Goal: Use online tool/utility: Use online tool/utility

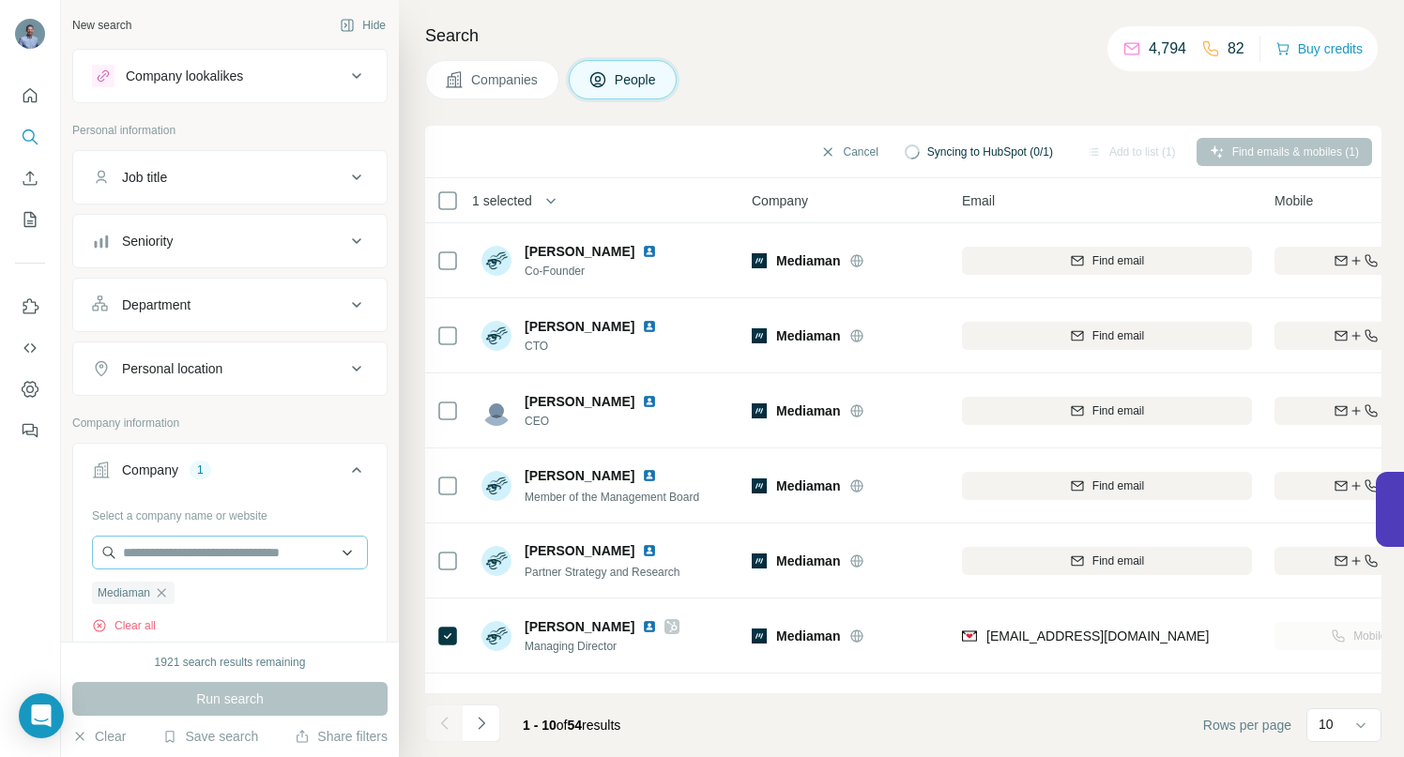
scroll to position [143, 0]
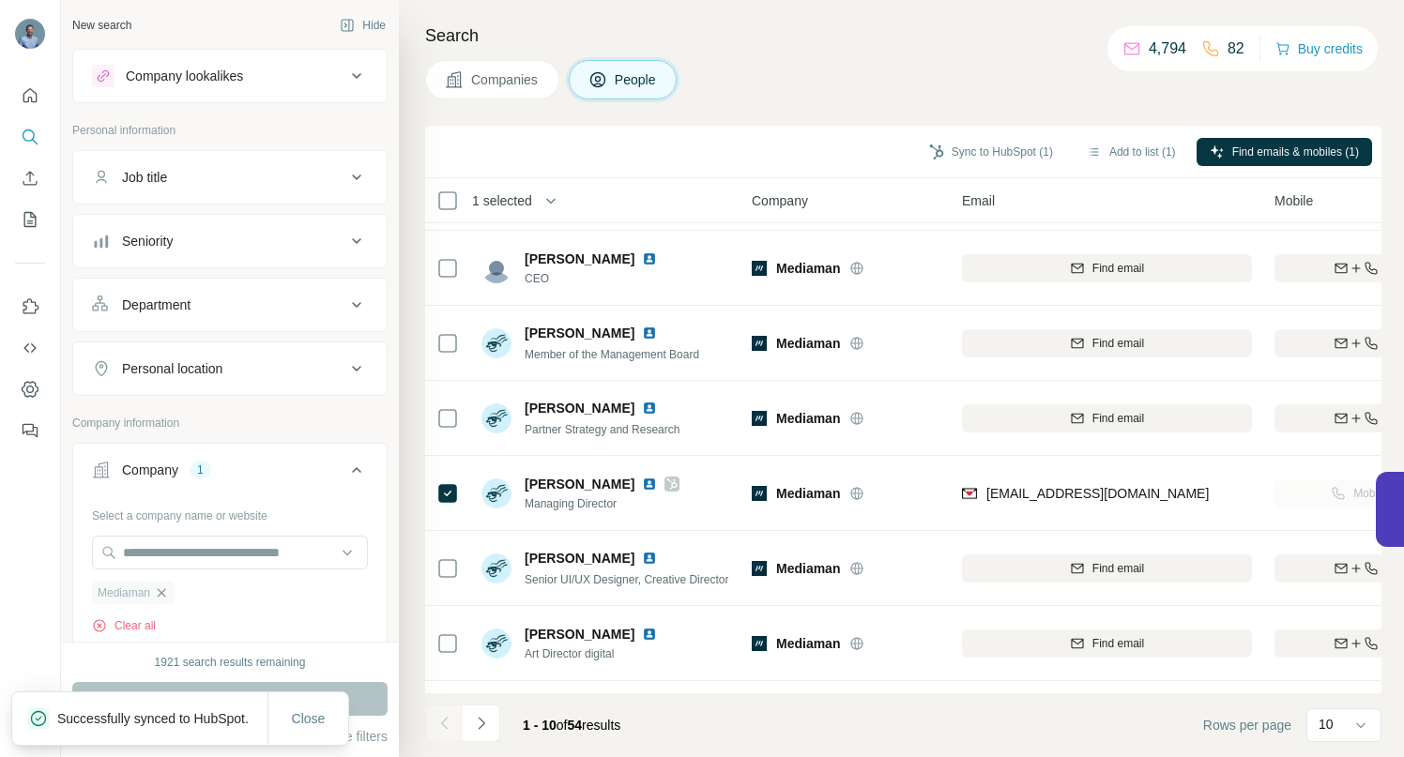
click at [165, 594] on icon "button" at bounding box center [161, 593] width 15 height 15
click at [161, 559] on input "text" at bounding box center [230, 553] width 276 height 34
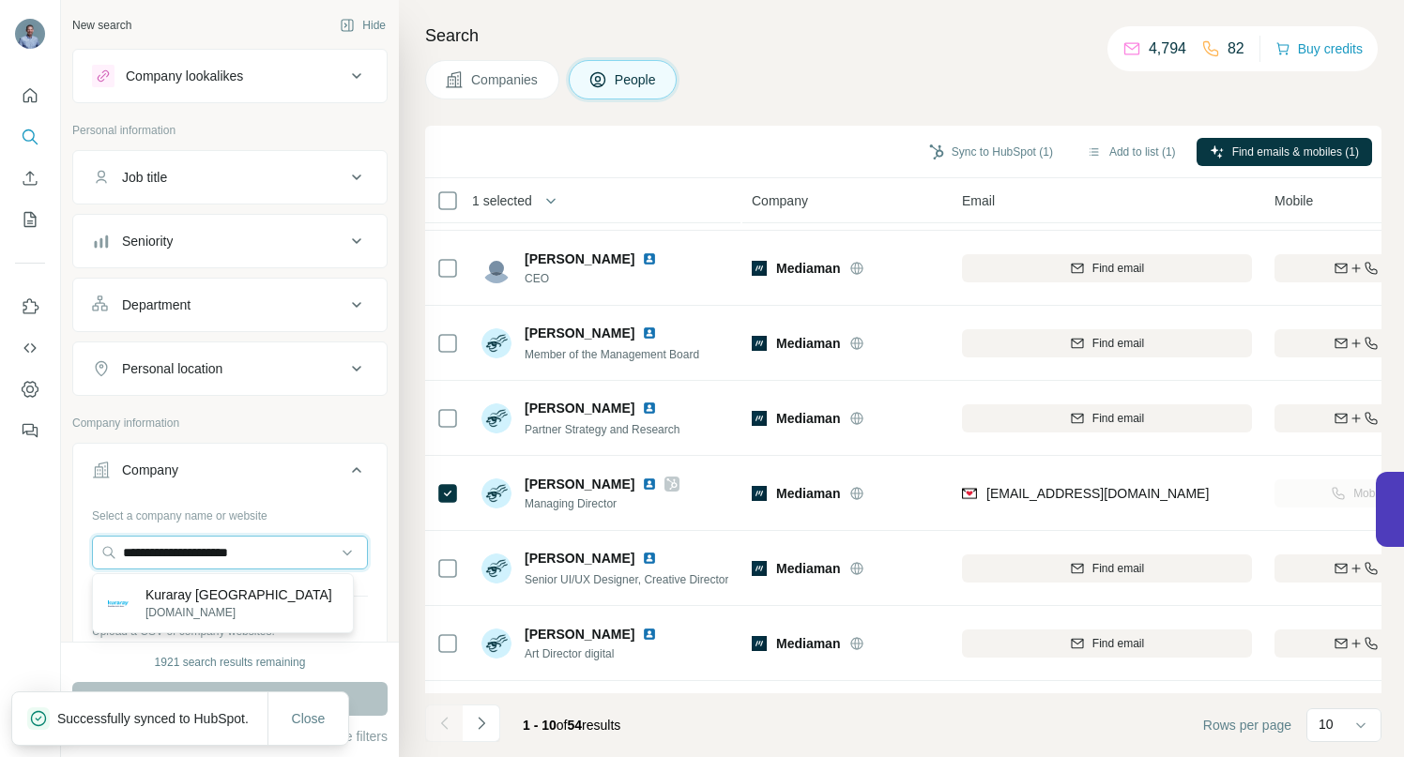
type input "**********"
click at [203, 603] on p "Kuraray [GEOGRAPHIC_DATA]" at bounding box center [238, 595] width 187 height 19
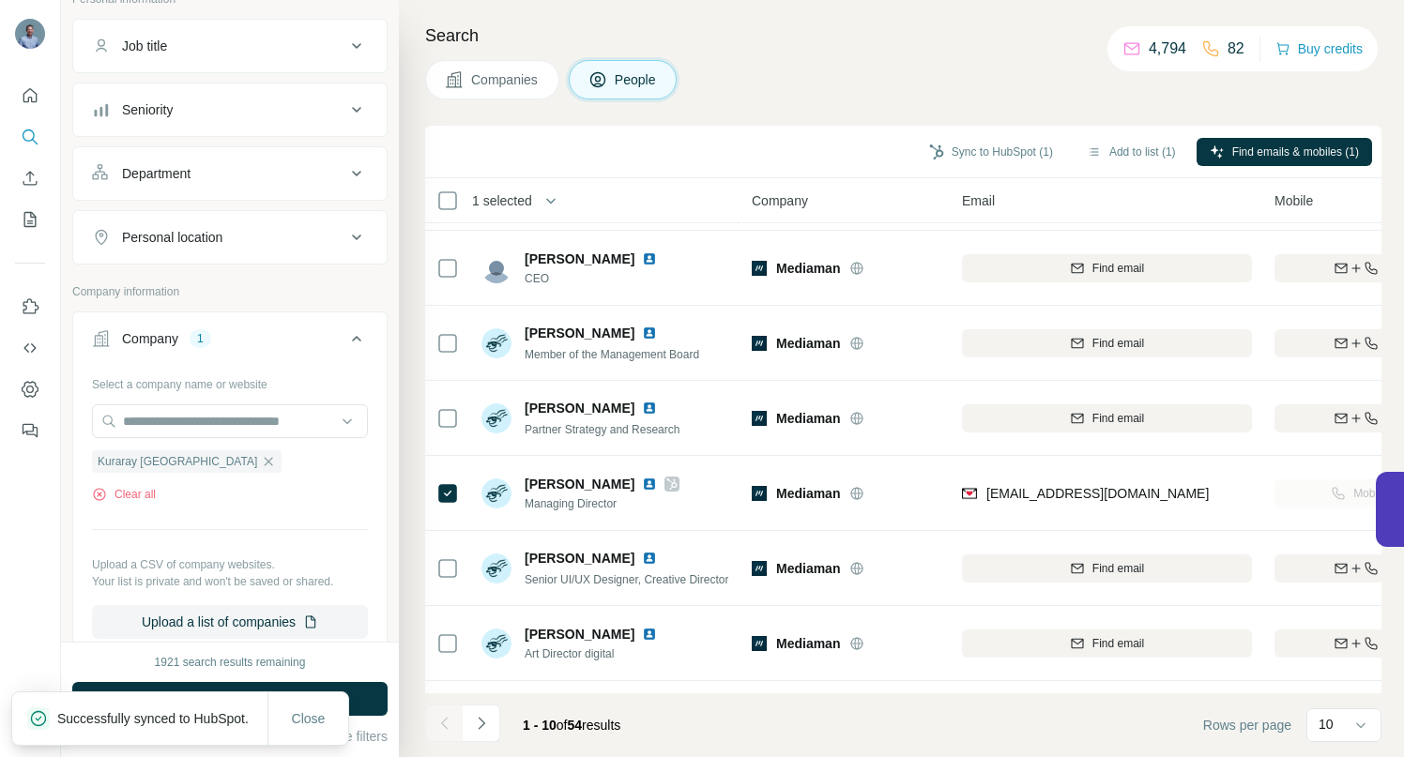
scroll to position [151, 0]
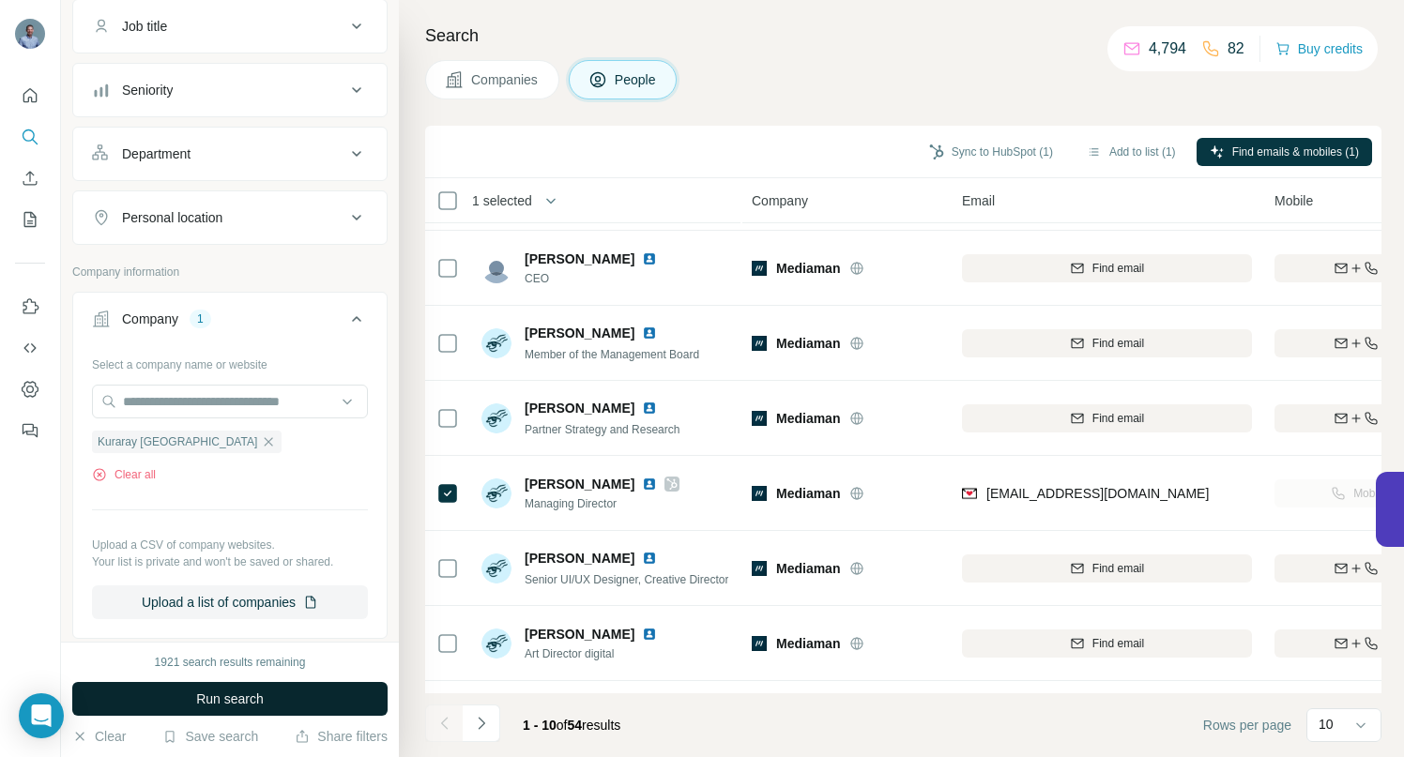
click at [203, 704] on span "Run search" at bounding box center [230, 699] width 68 height 19
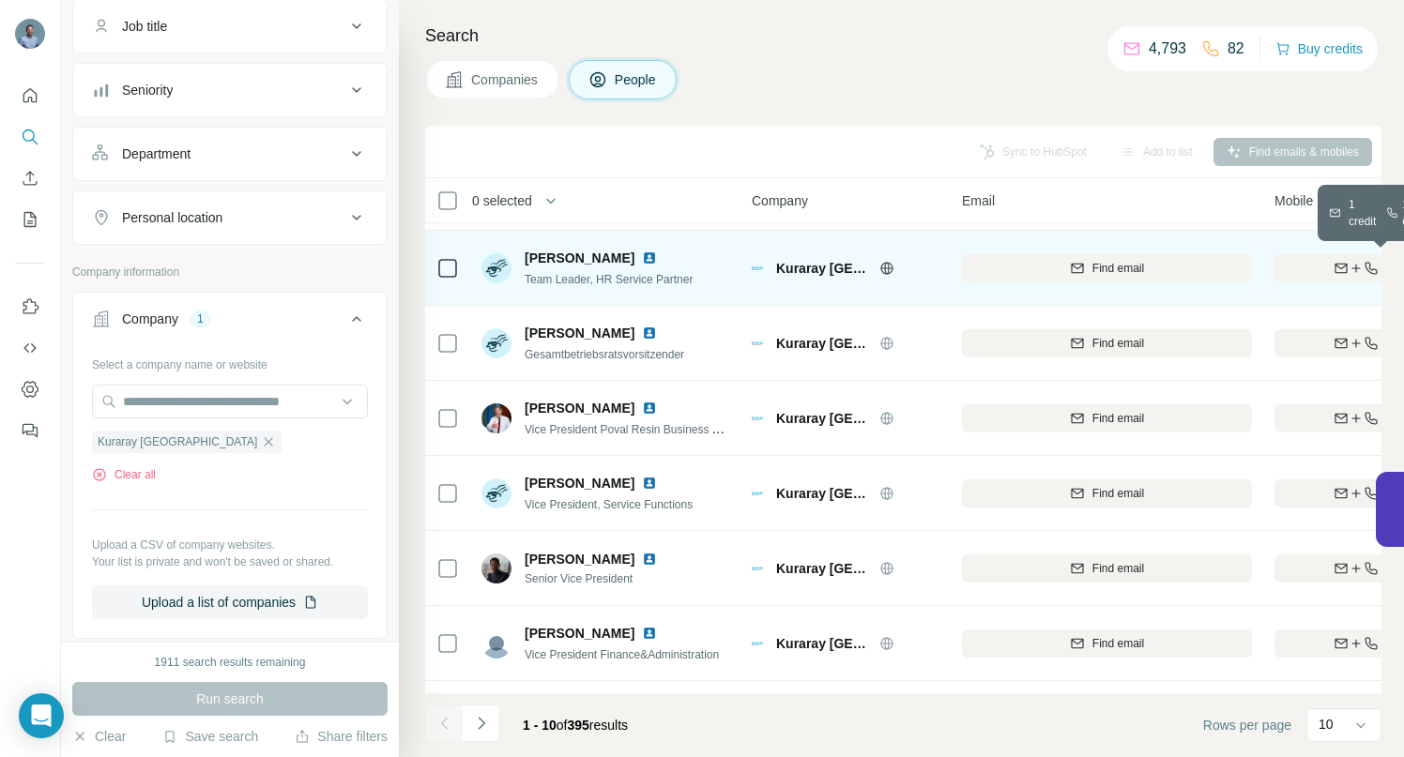
click at [1332, 274] on div "Find both" at bounding box center [1383, 268] width 219 height 17
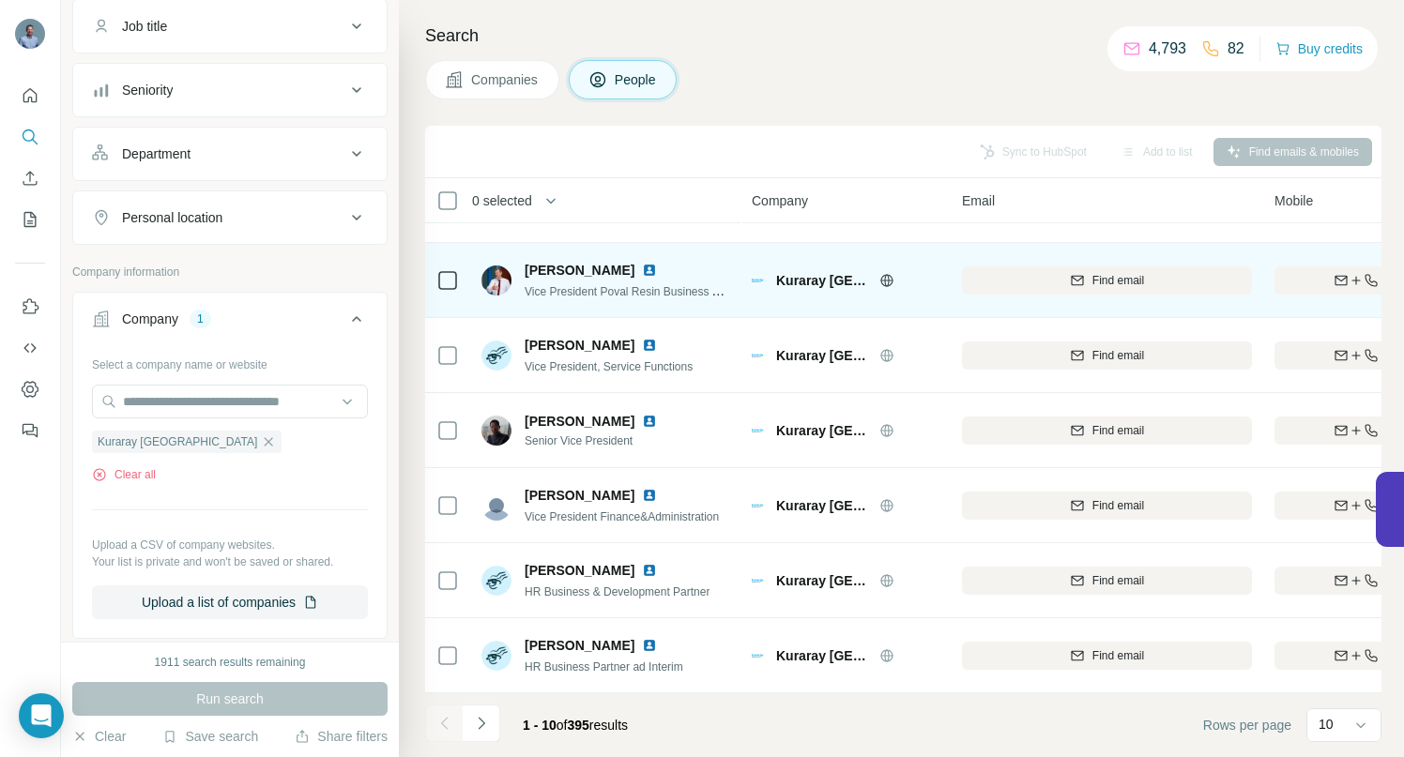
scroll to position [291, 0]
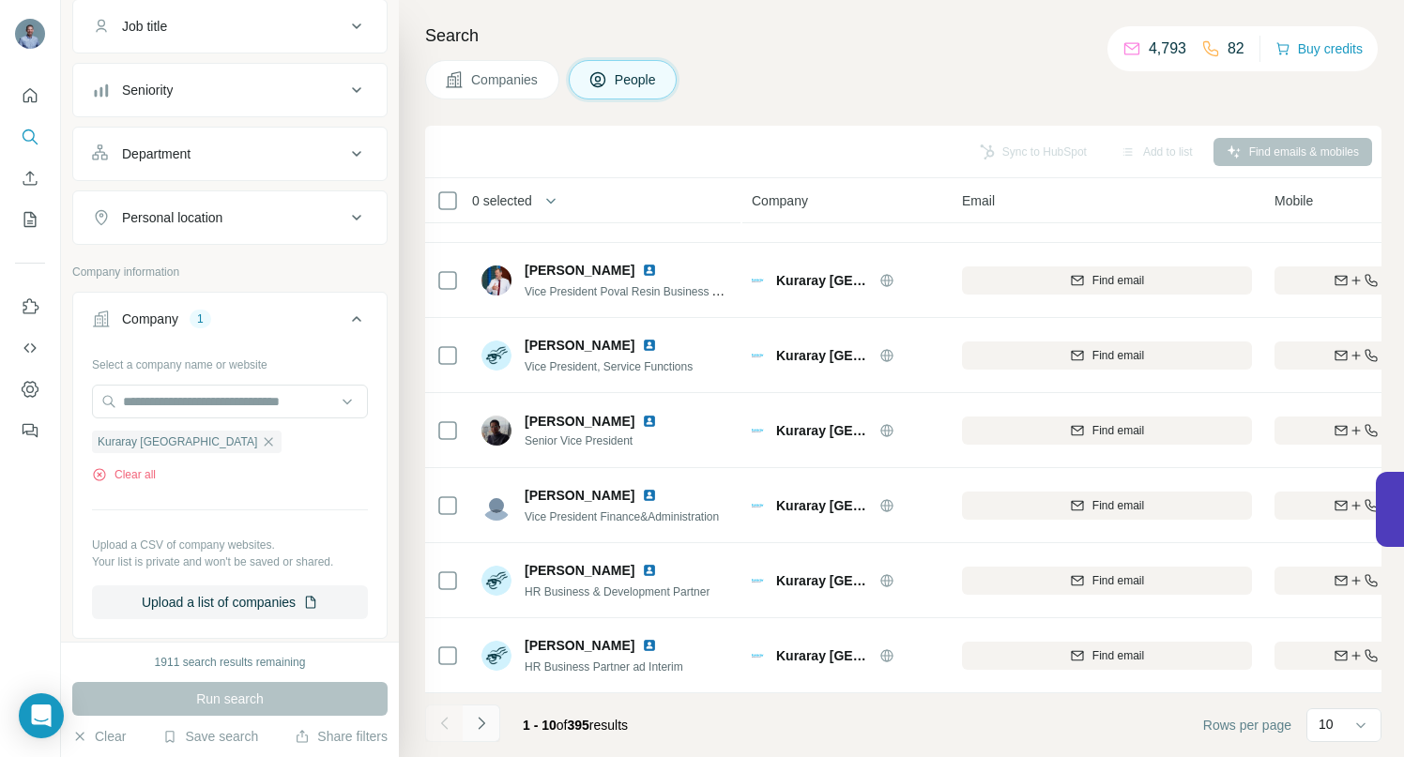
click at [486, 726] on icon "Navigate to next page" at bounding box center [481, 723] width 19 height 19
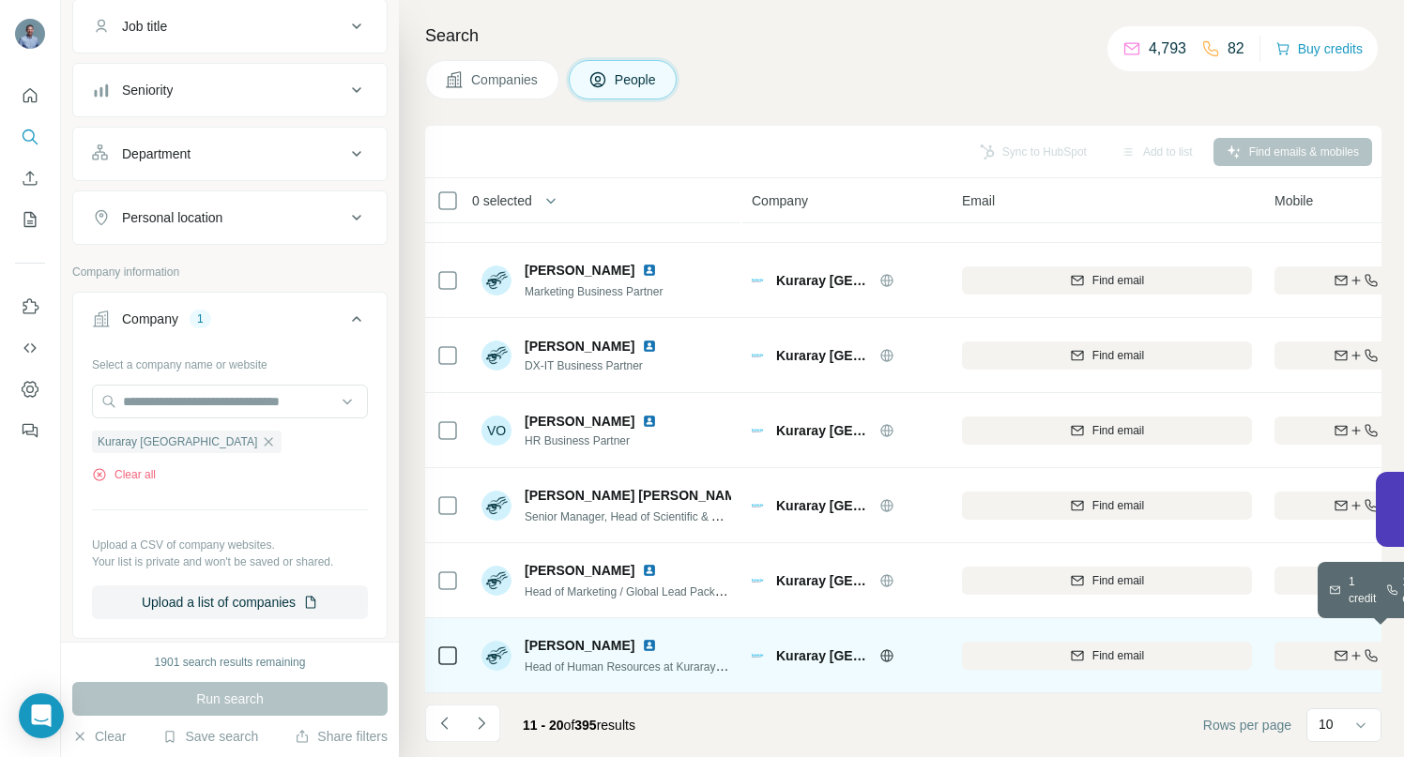
click at [1320, 642] on button "Find both" at bounding box center [1383, 656] width 219 height 28
click at [482, 727] on icon "Navigate to next page" at bounding box center [481, 723] width 19 height 19
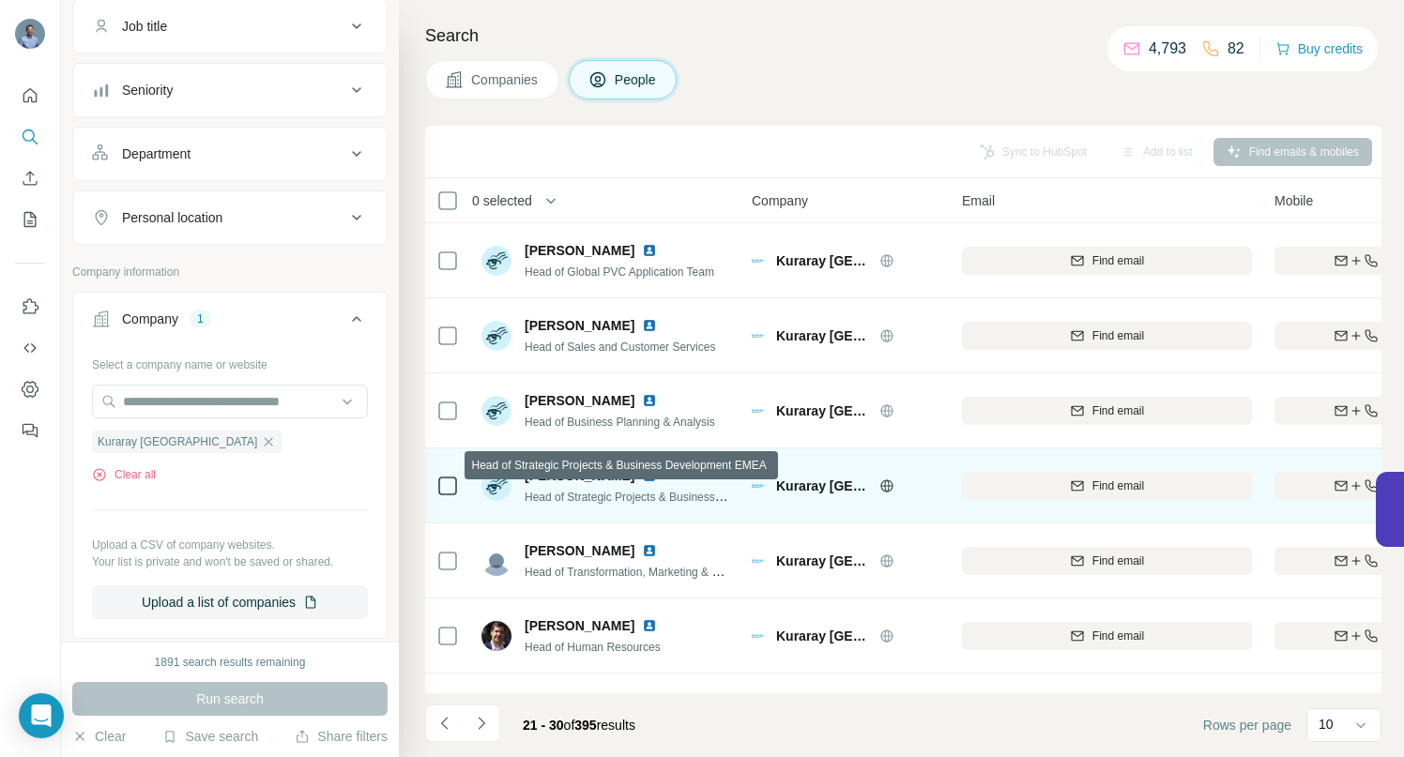
scroll to position [31, 0]
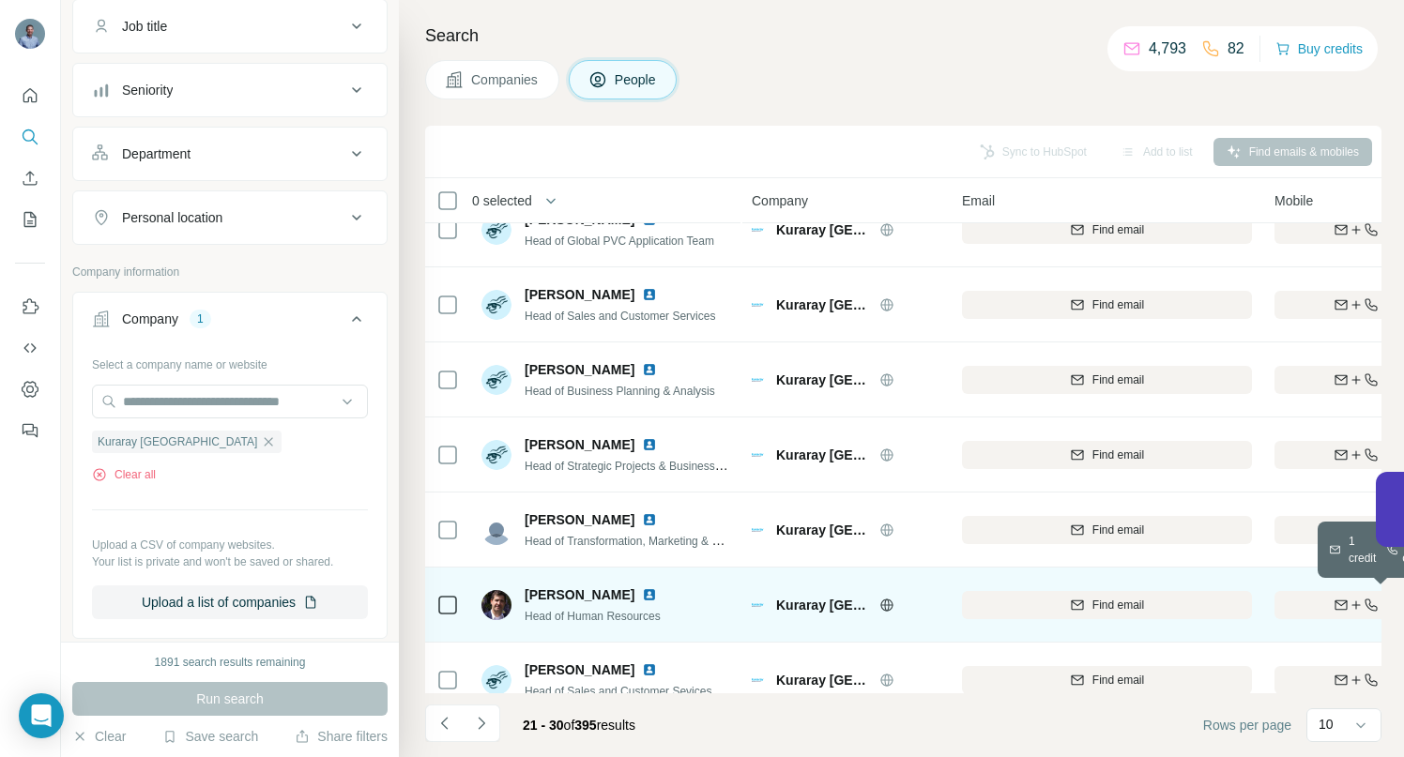
click at [1310, 601] on div "Find both" at bounding box center [1383, 605] width 219 height 17
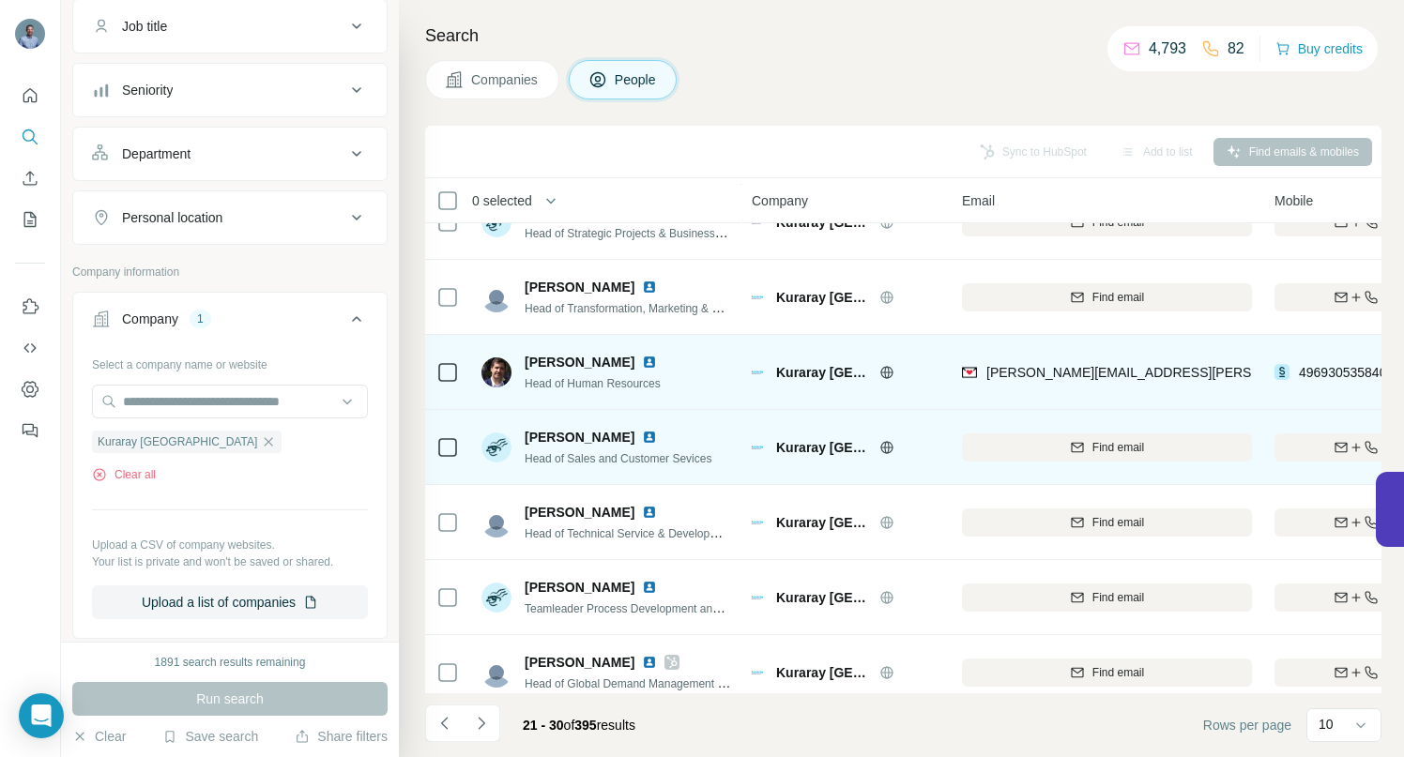
scroll to position [291, 0]
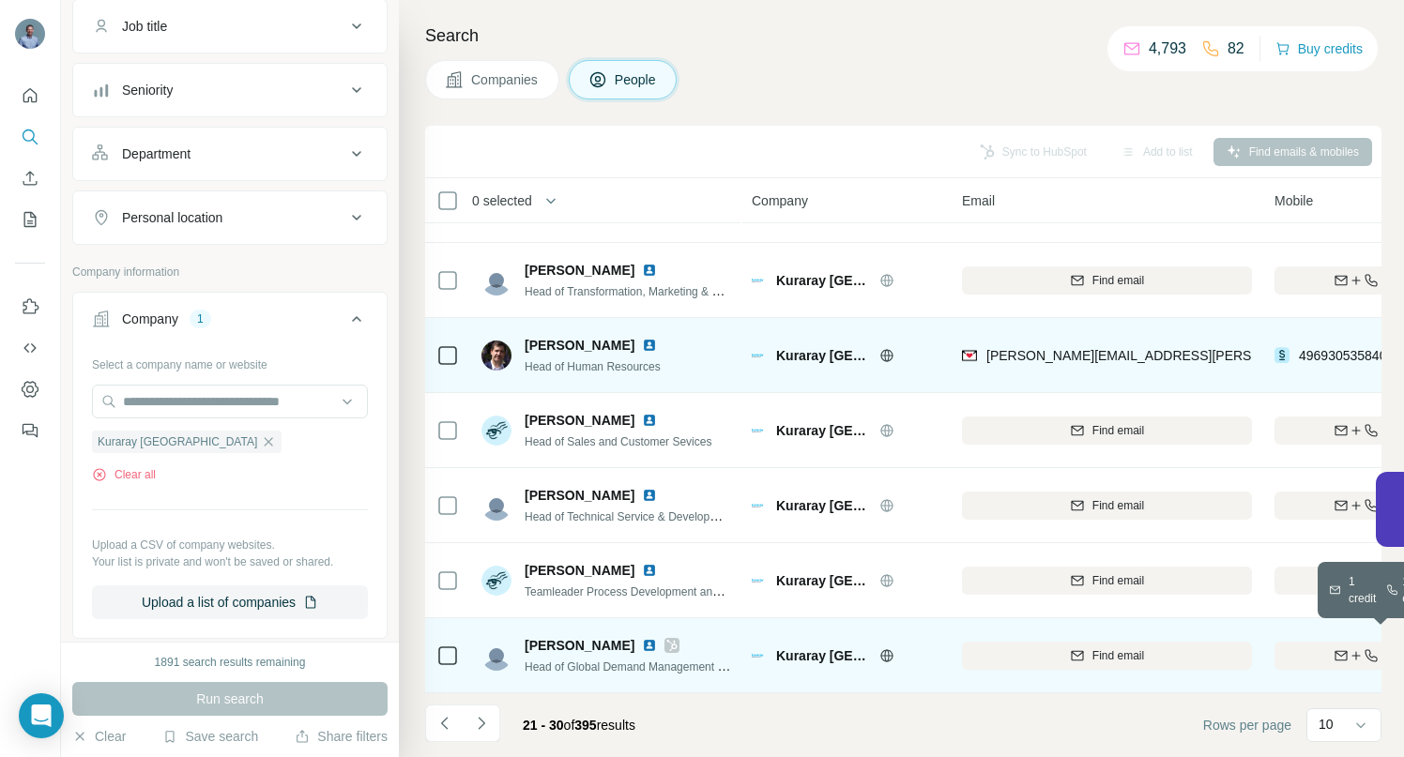
click at [1329, 648] on div "Find both" at bounding box center [1383, 656] width 219 height 17
click at [478, 721] on icon "Navigate to next page" at bounding box center [481, 723] width 19 height 19
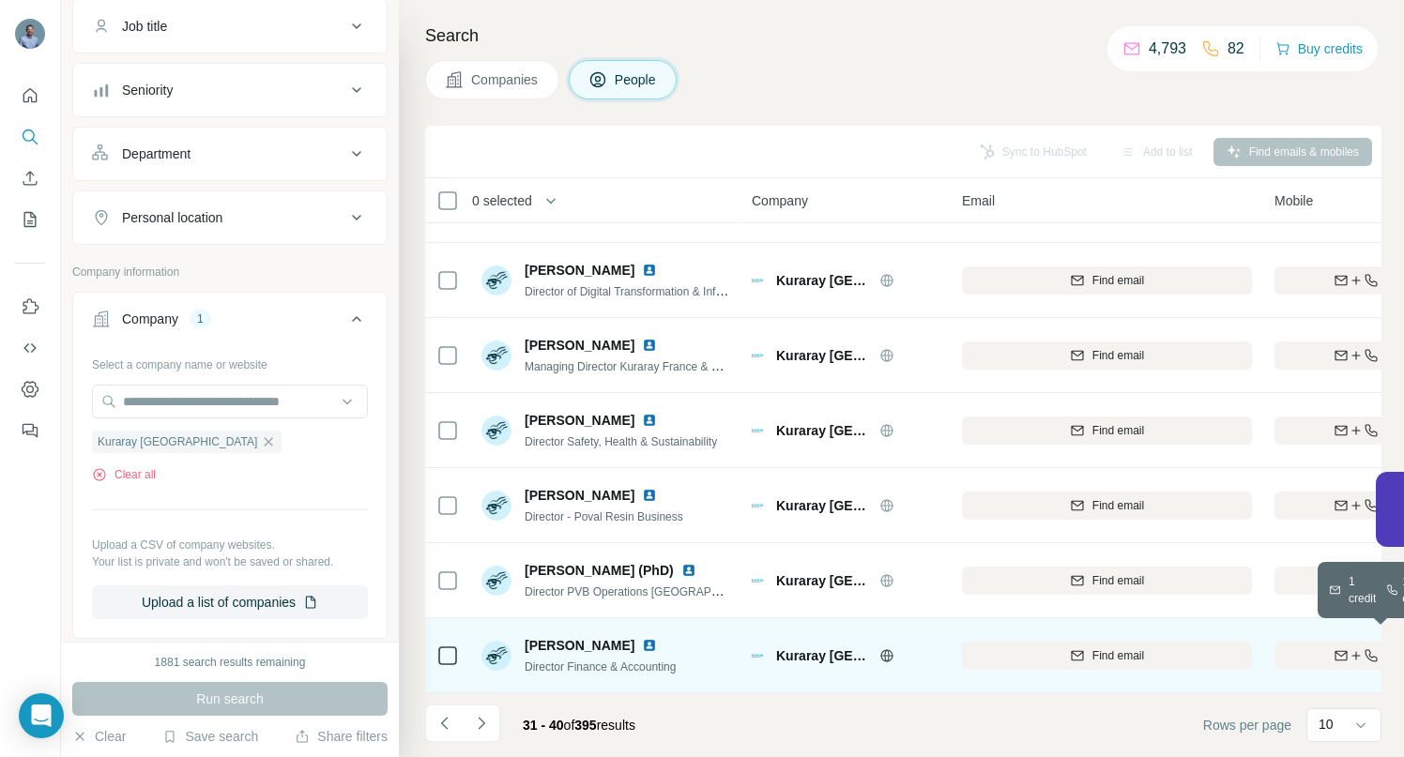
click at [1346, 648] on div "button" at bounding box center [1356, 655] width 45 height 15
click at [485, 724] on icon "Navigate to next page" at bounding box center [481, 723] width 19 height 19
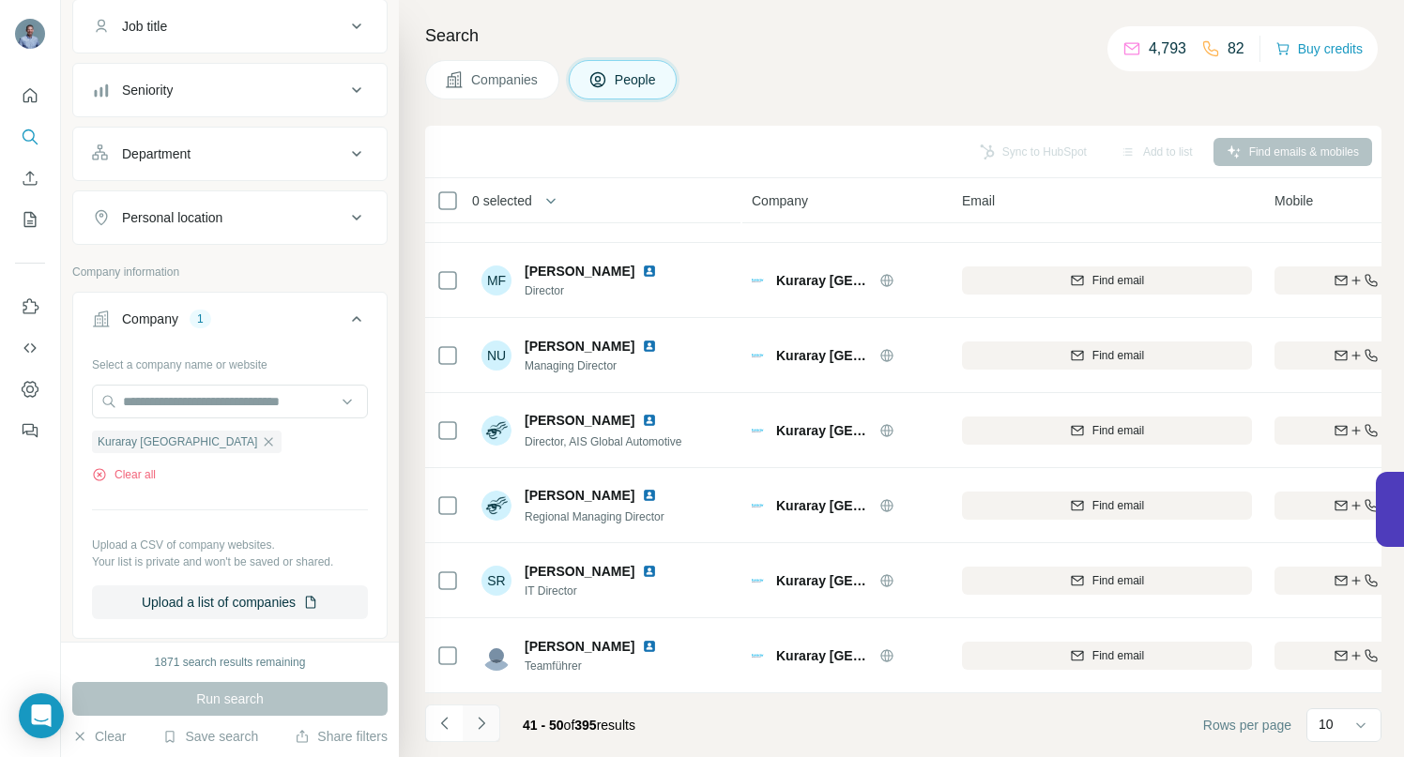
click at [489, 720] on icon "Navigate to next page" at bounding box center [481, 723] width 19 height 19
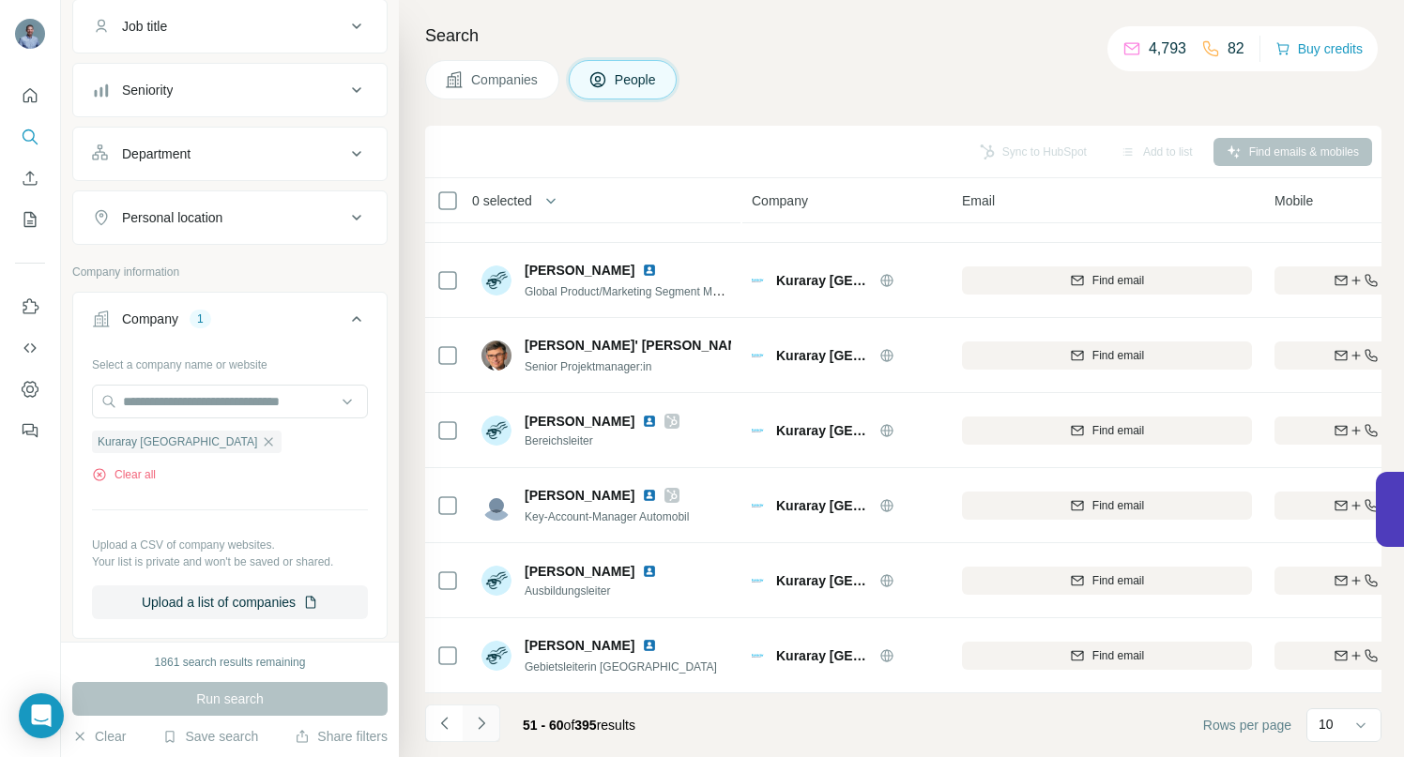
click at [487, 722] on icon "Navigate to next page" at bounding box center [481, 723] width 19 height 19
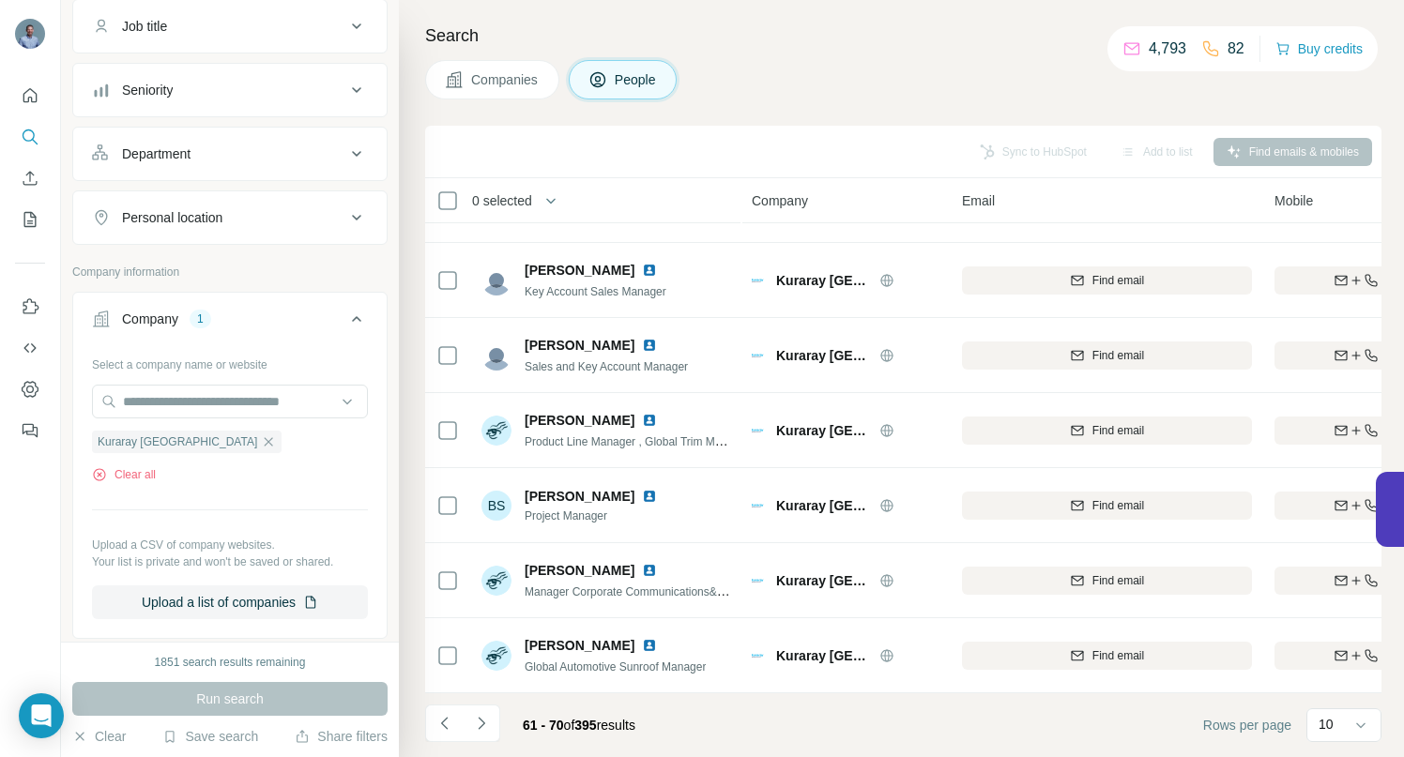
click at [484, 722] on icon "Navigate to next page" at bounding box center [481, 723] width 19 height 19
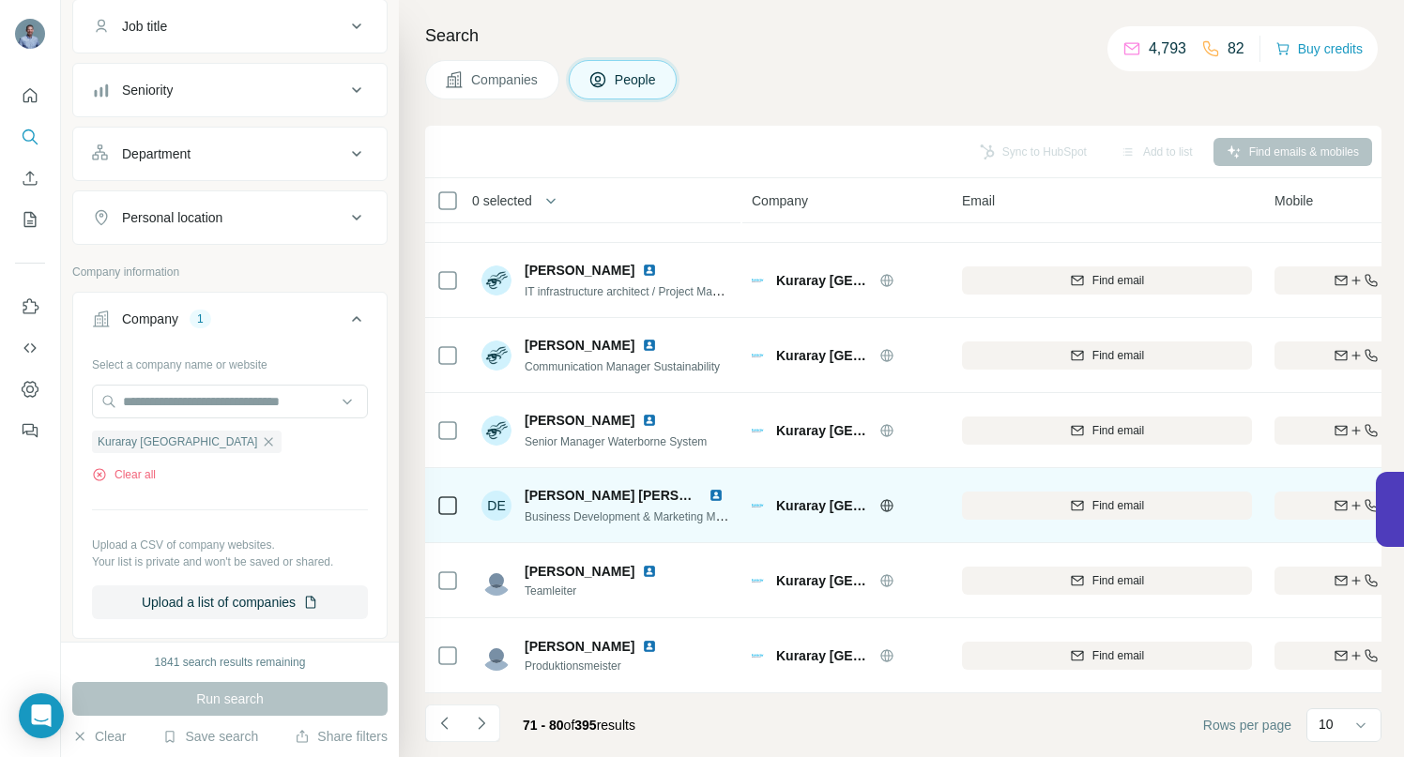
scroll to position [0, 0]
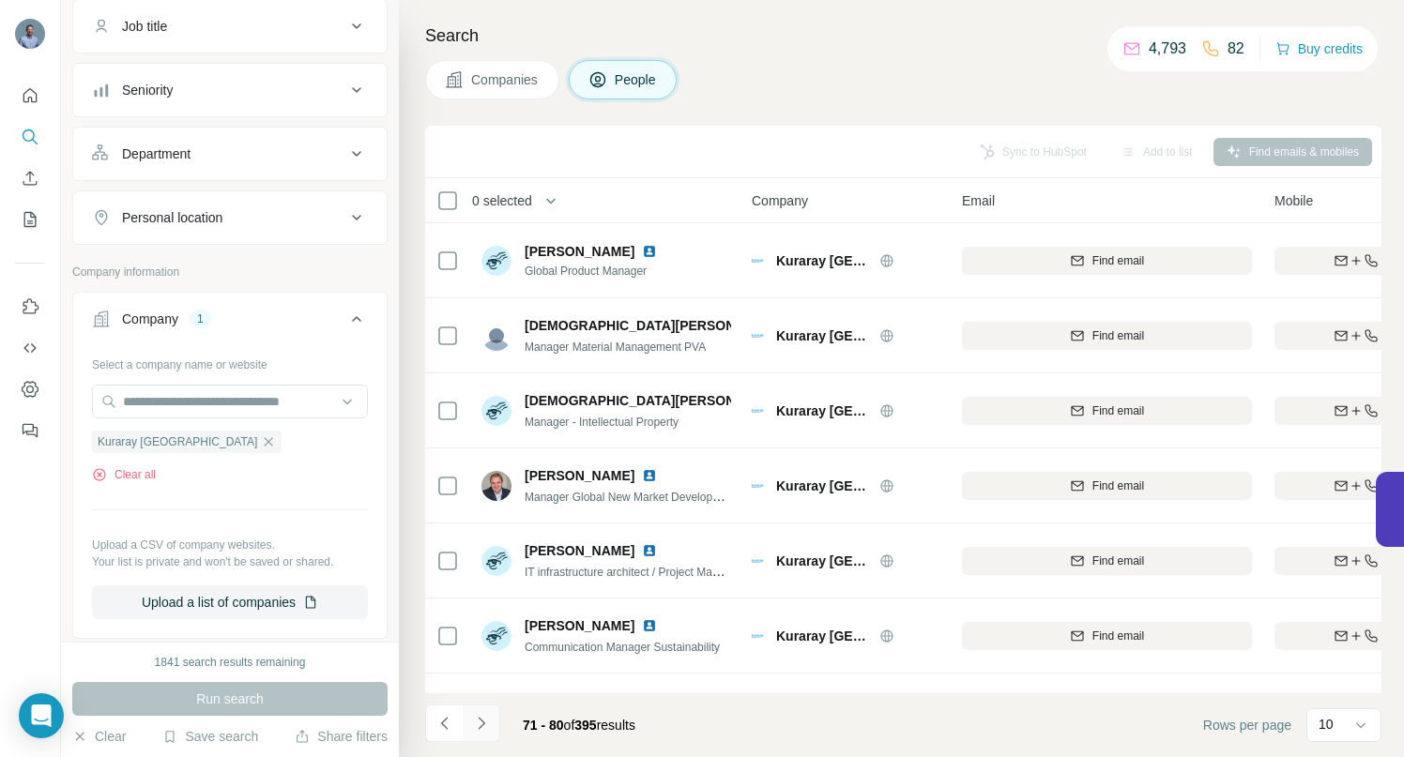
click at [481, 720] on icon "Navigate to next page" at bounding box center [481, 723] width 7 height 12
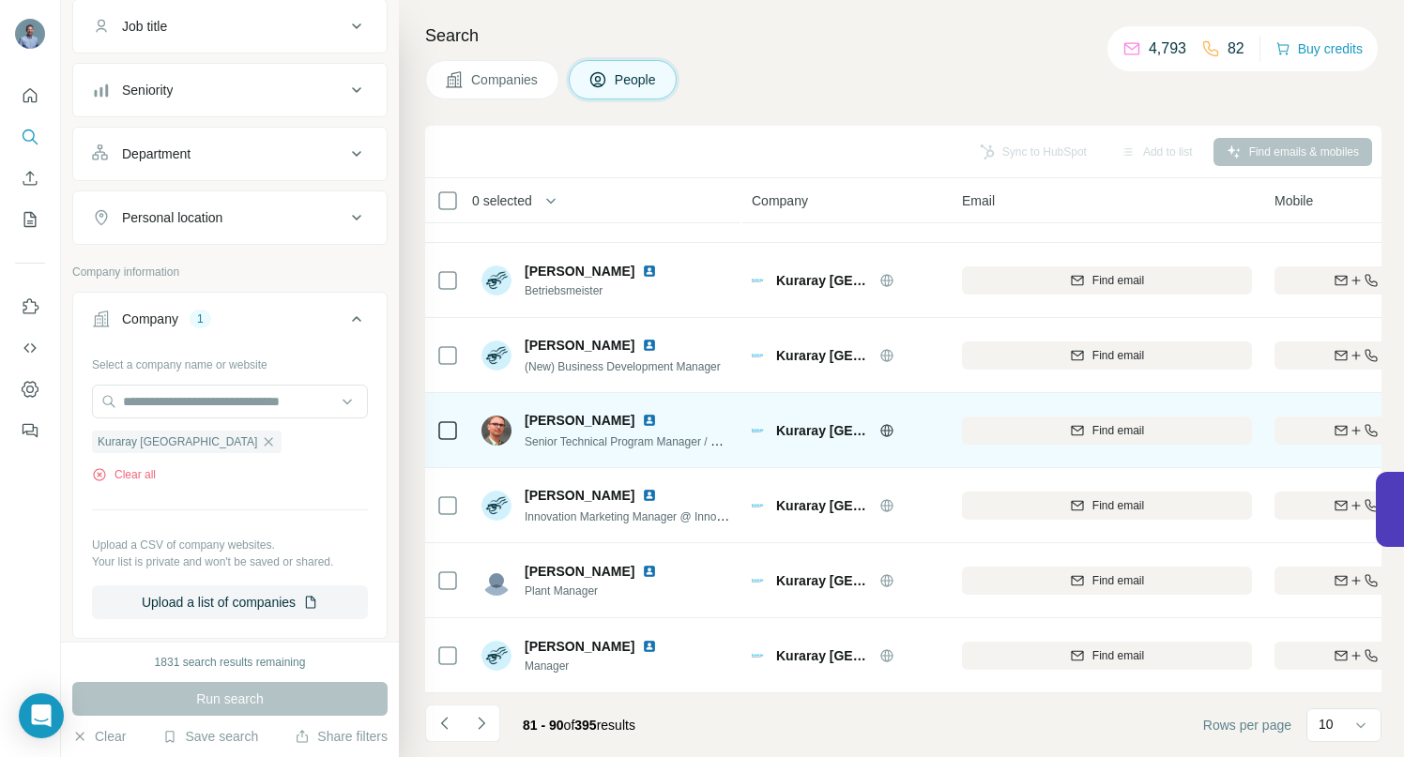
scroll to position [291, 0]
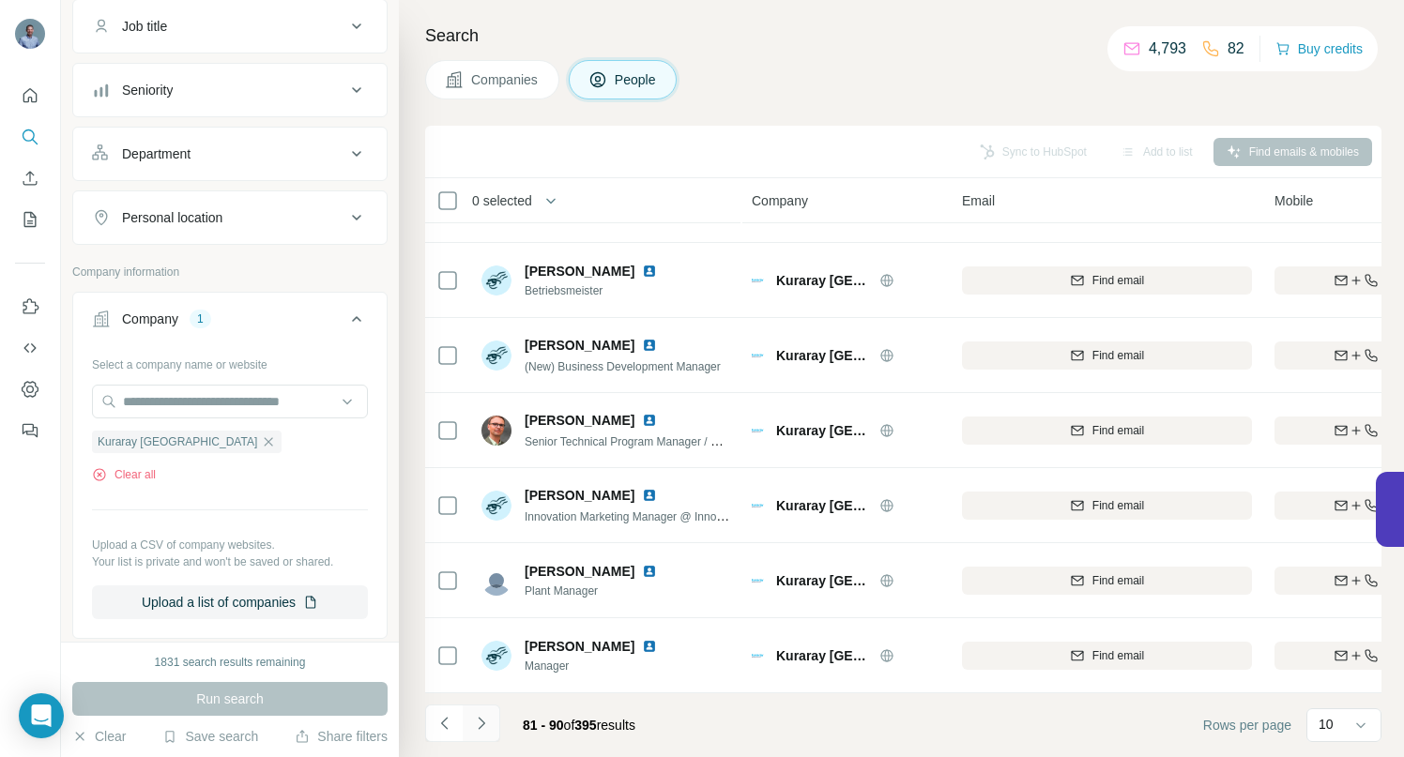
click at [481, 721] on icon "Navigate to next page" at bounding box center [481, 723] width 7 height 12
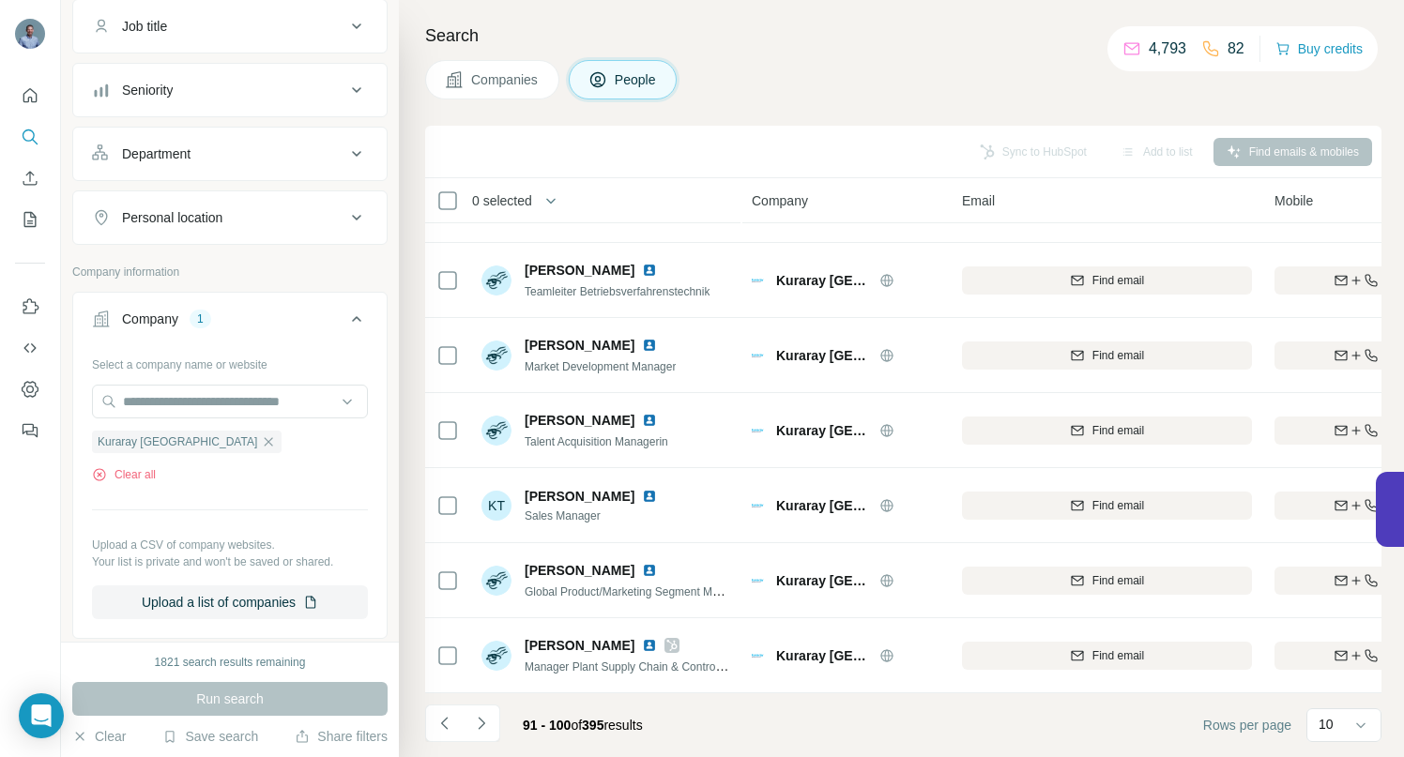
click at [492, 728] on button "Navigate to next page" at bounding box center [482, 724] width 38 height 38
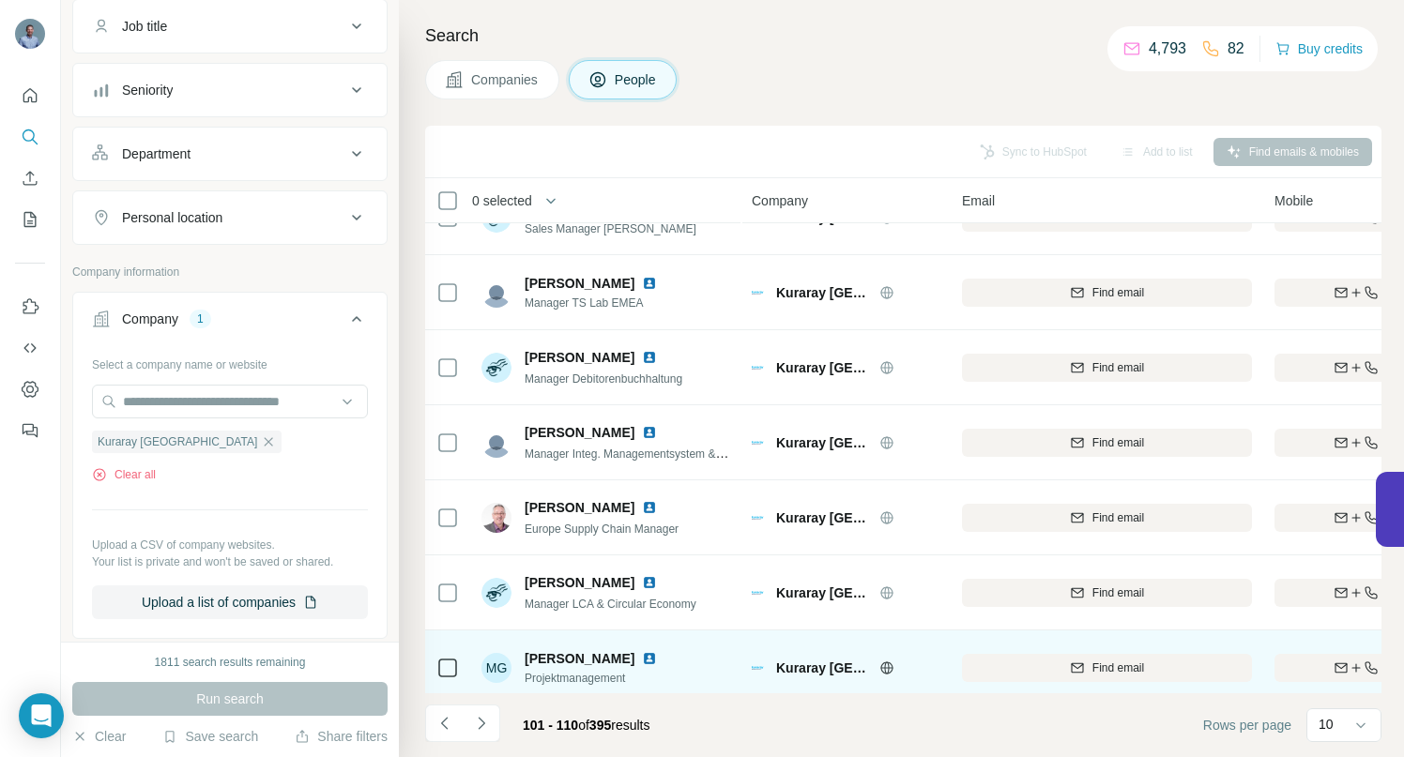
scroll to position [0, 0]
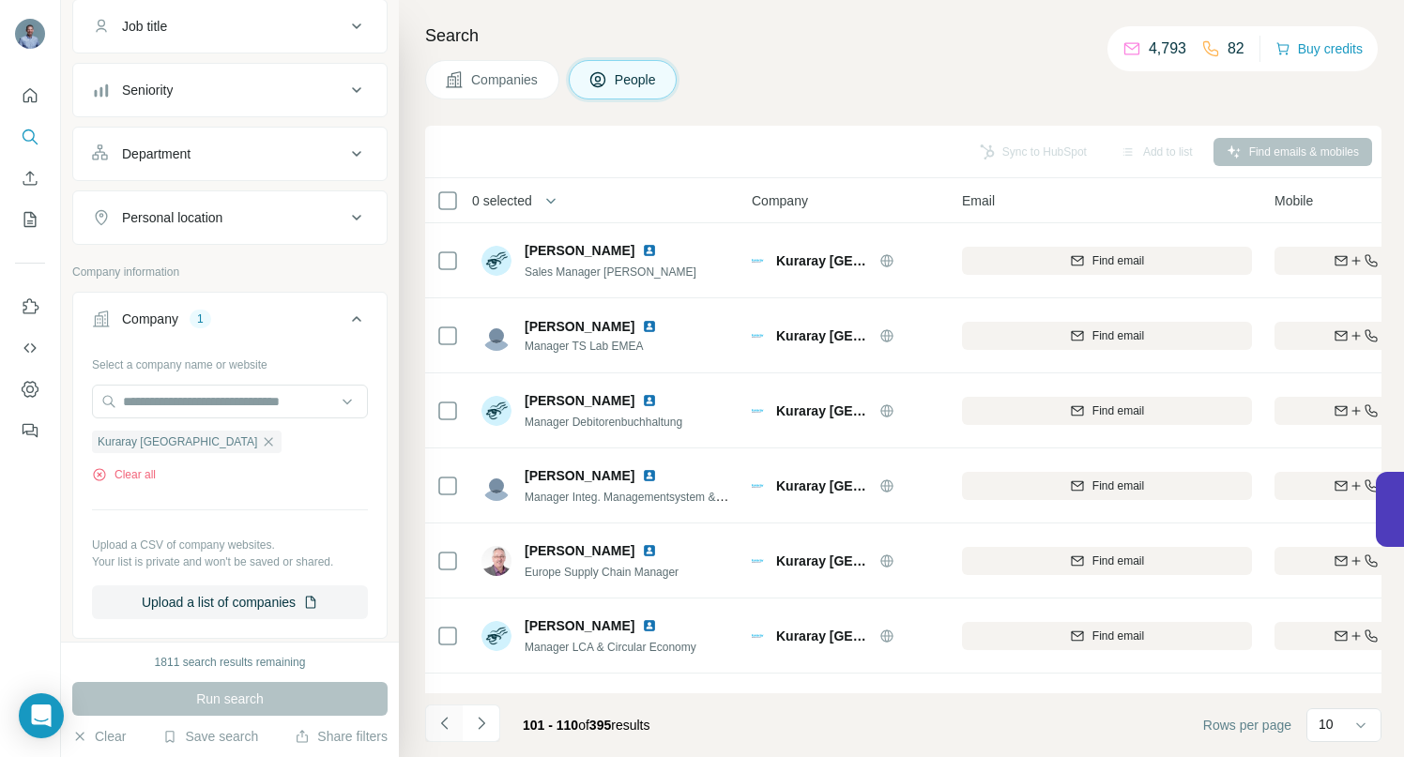
click at [450, 728] on icon "Navigate to previous page" at bounding box center [444, 723] width 19 height 19
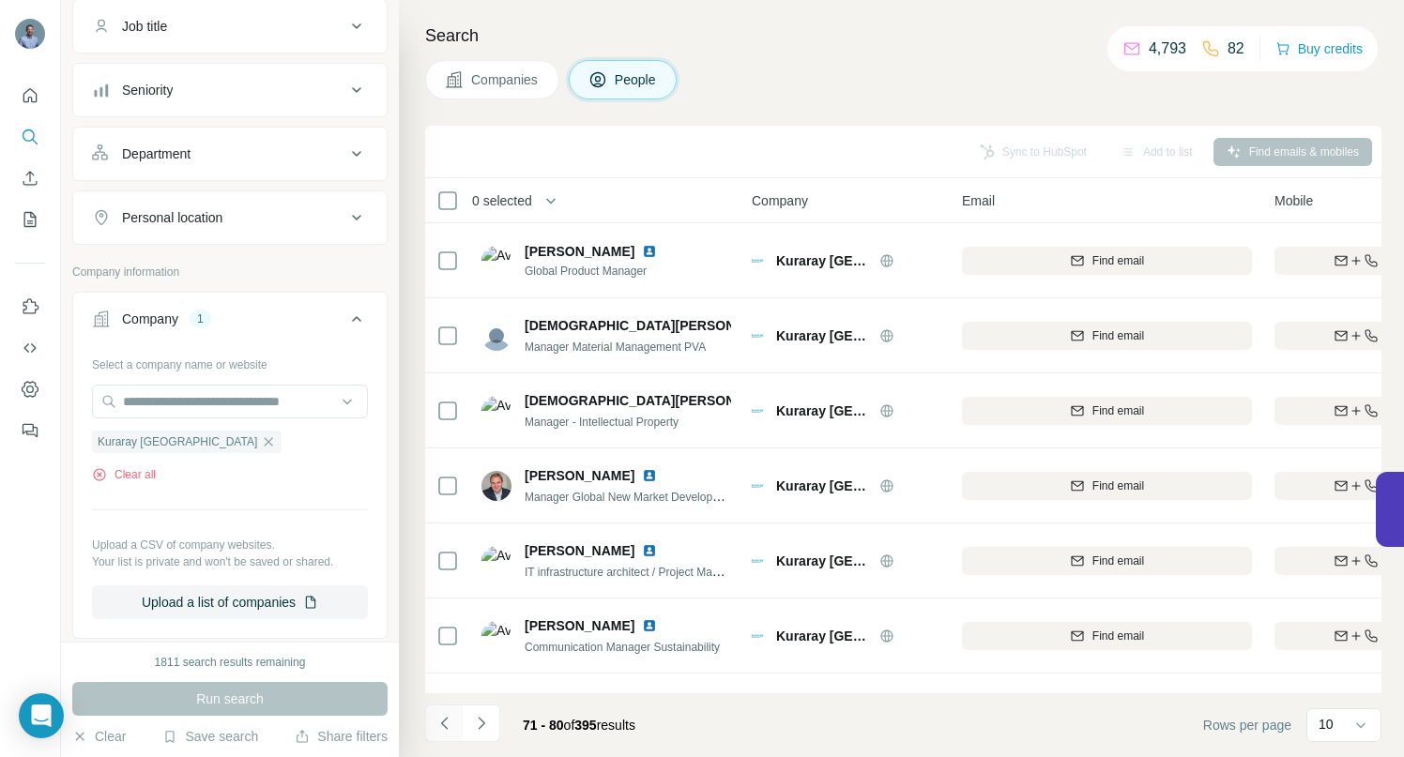
click at [450, 728] on icon "Navigate to previous page" at bounding box center [444, 723] width 19 height 19
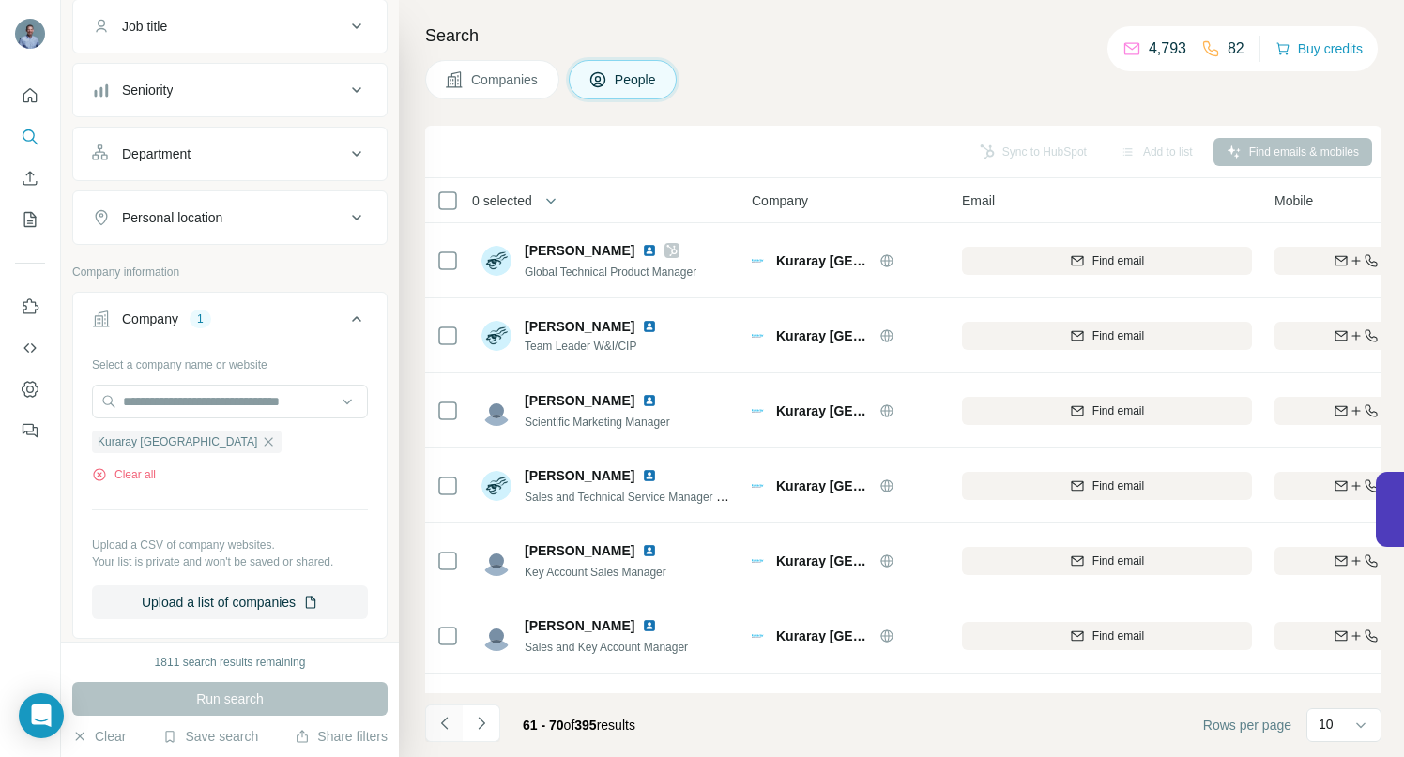
click at [450, 728] on icon "Navigate to previous page" at bounding box center [444, 723] width 19 height 19
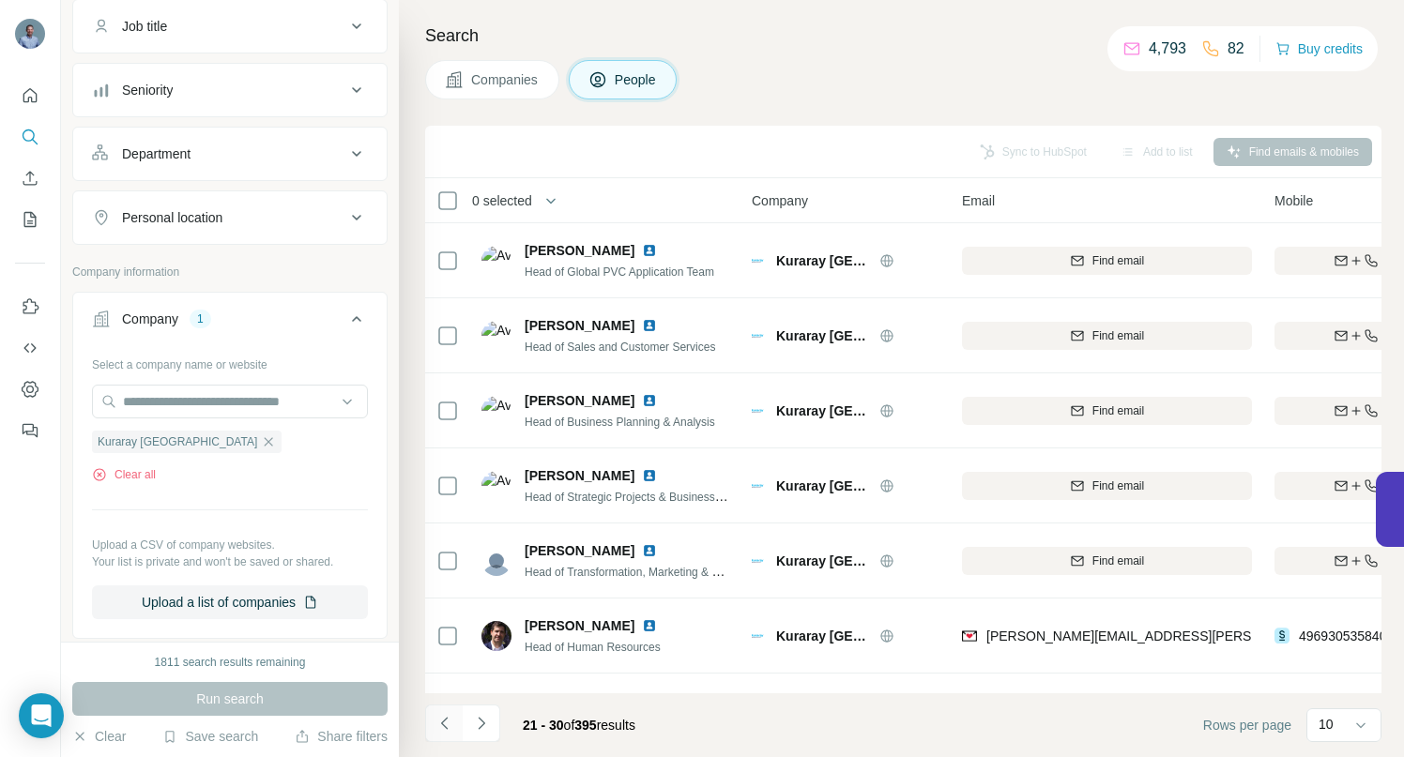
click at [450, 728] on icon "Navigate to previous page" at bounding box center [444, 723] width 19 height 19
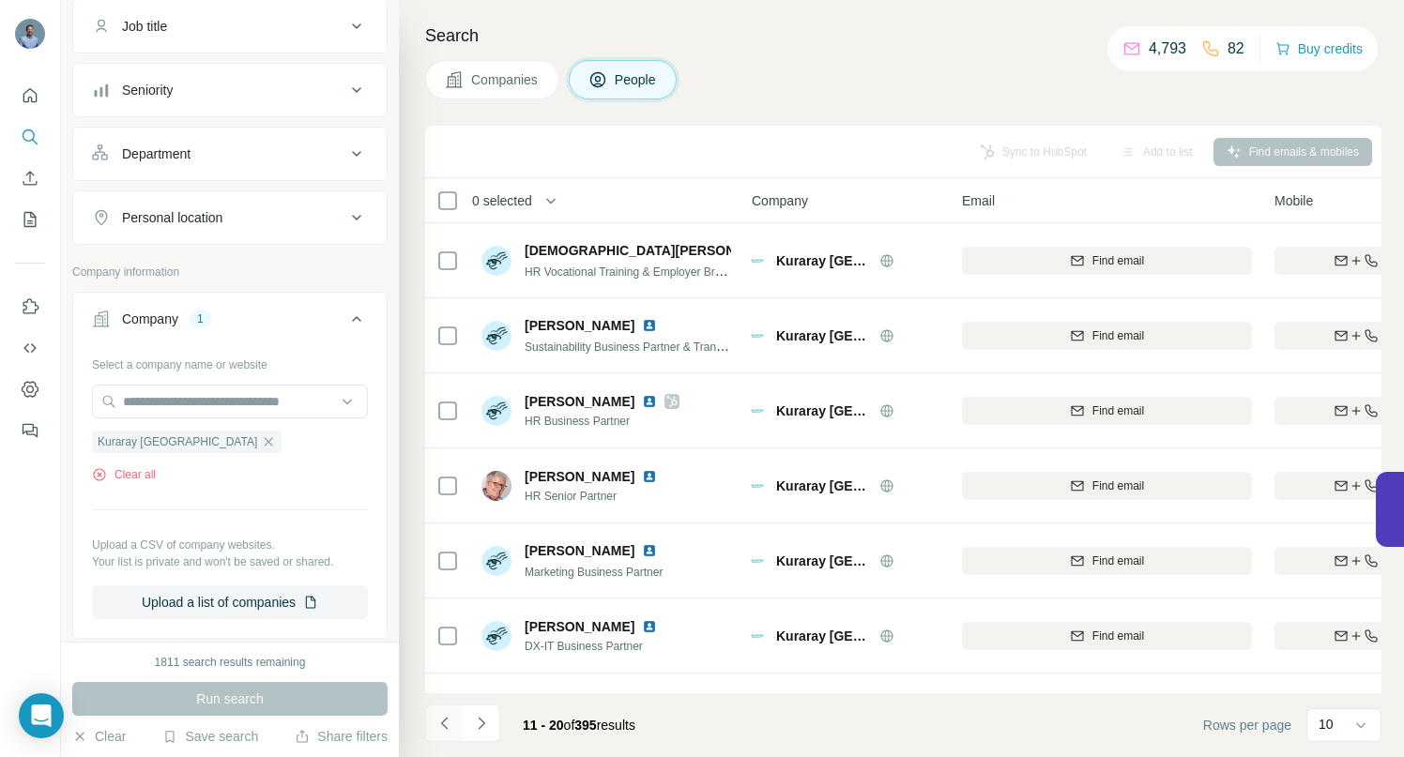
click at [450, 728] on icon "Navigate to previous page" at bounding box center [444, 723] width 19 height 19
click at [450, 728] on div at bounding box center [444, 724] width 38 height 38
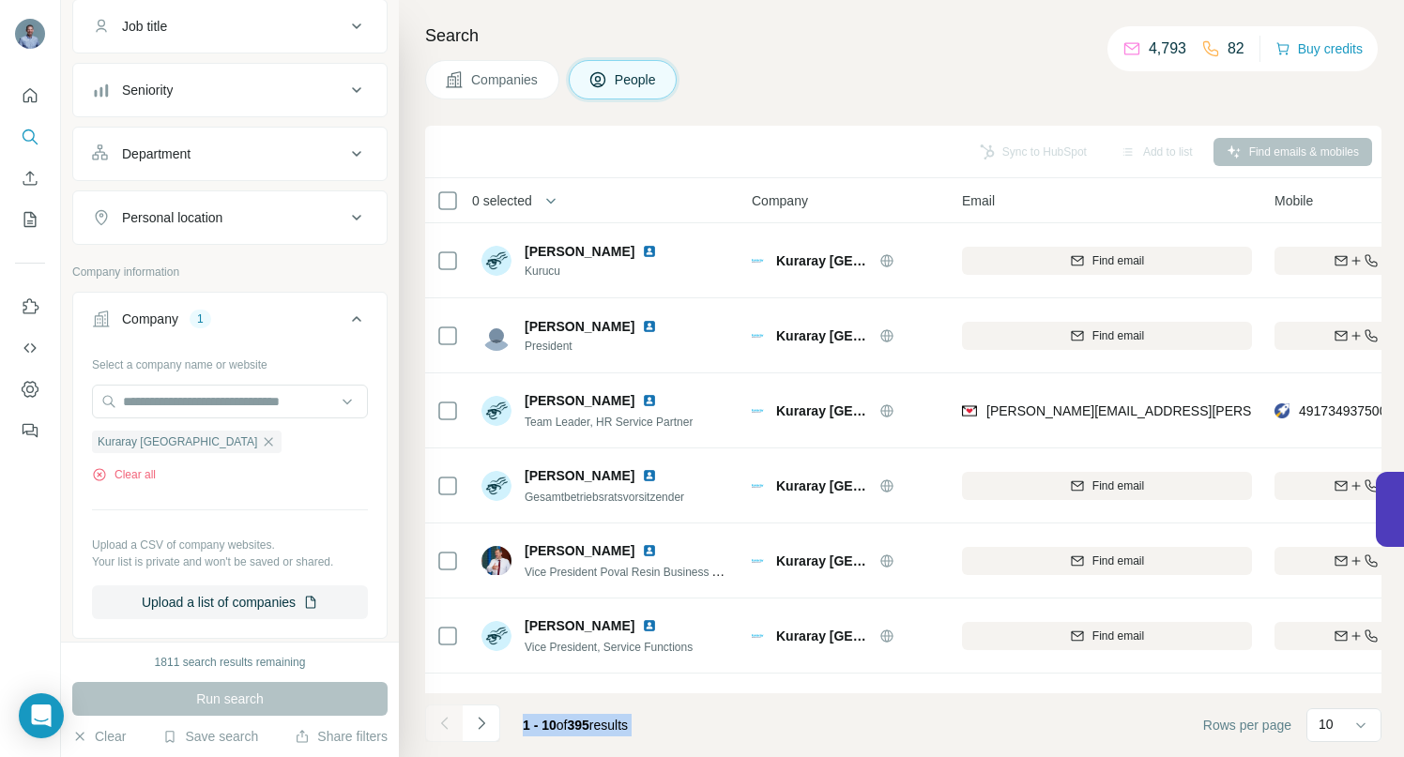
click at [450, 728] on div at bounding box center [444, 724] width 38 height 38
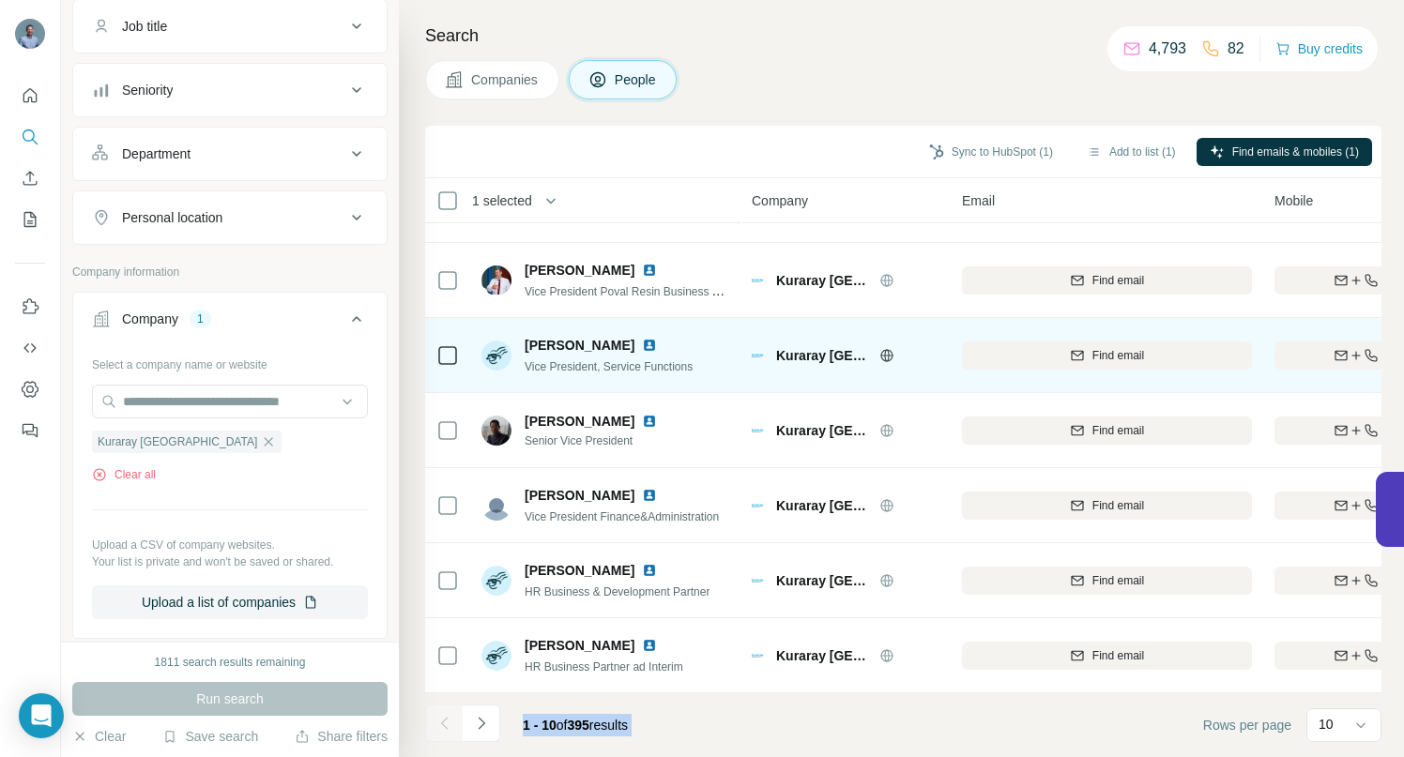
scroll to position [291, 0]
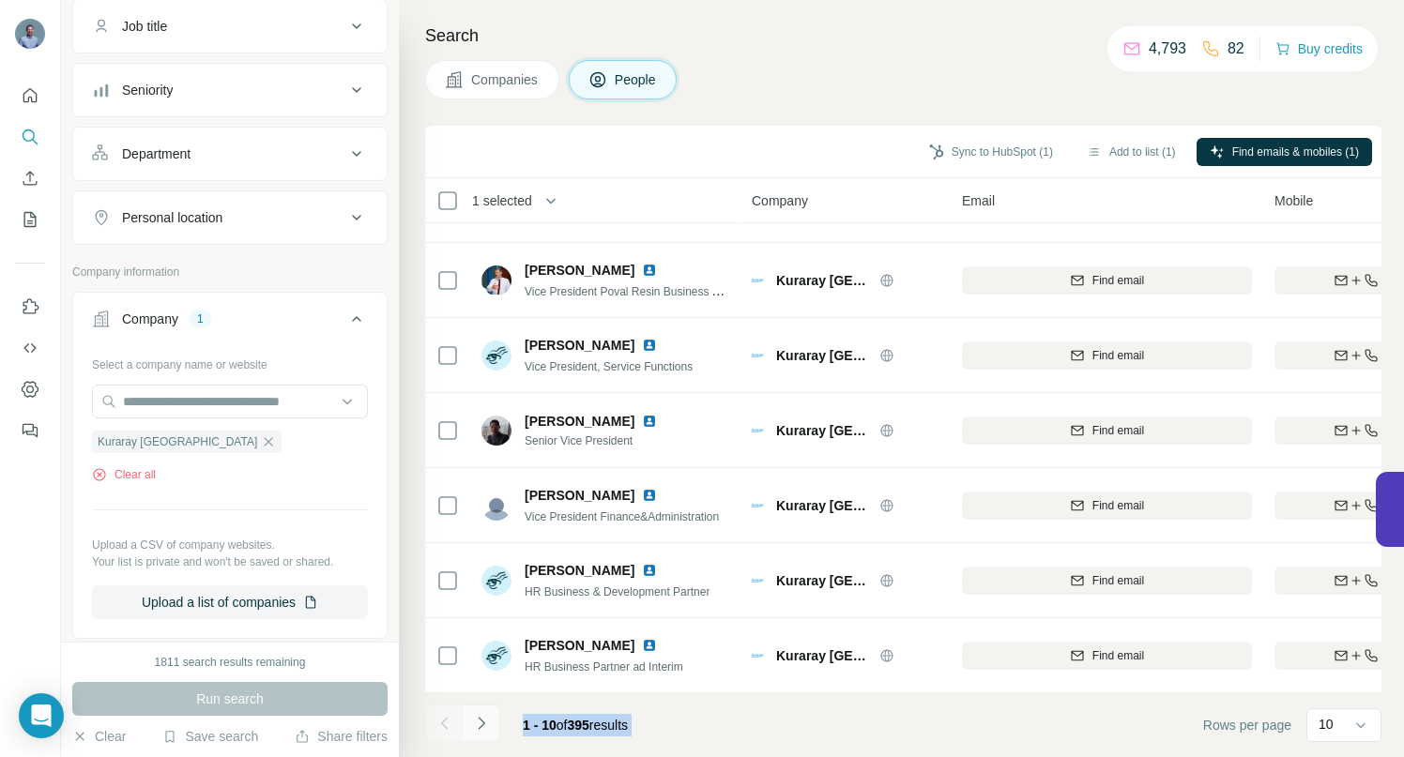
click at [481, 724] on icon "Navigate to next page" at bounding box center [481, 723] width 19 height 19
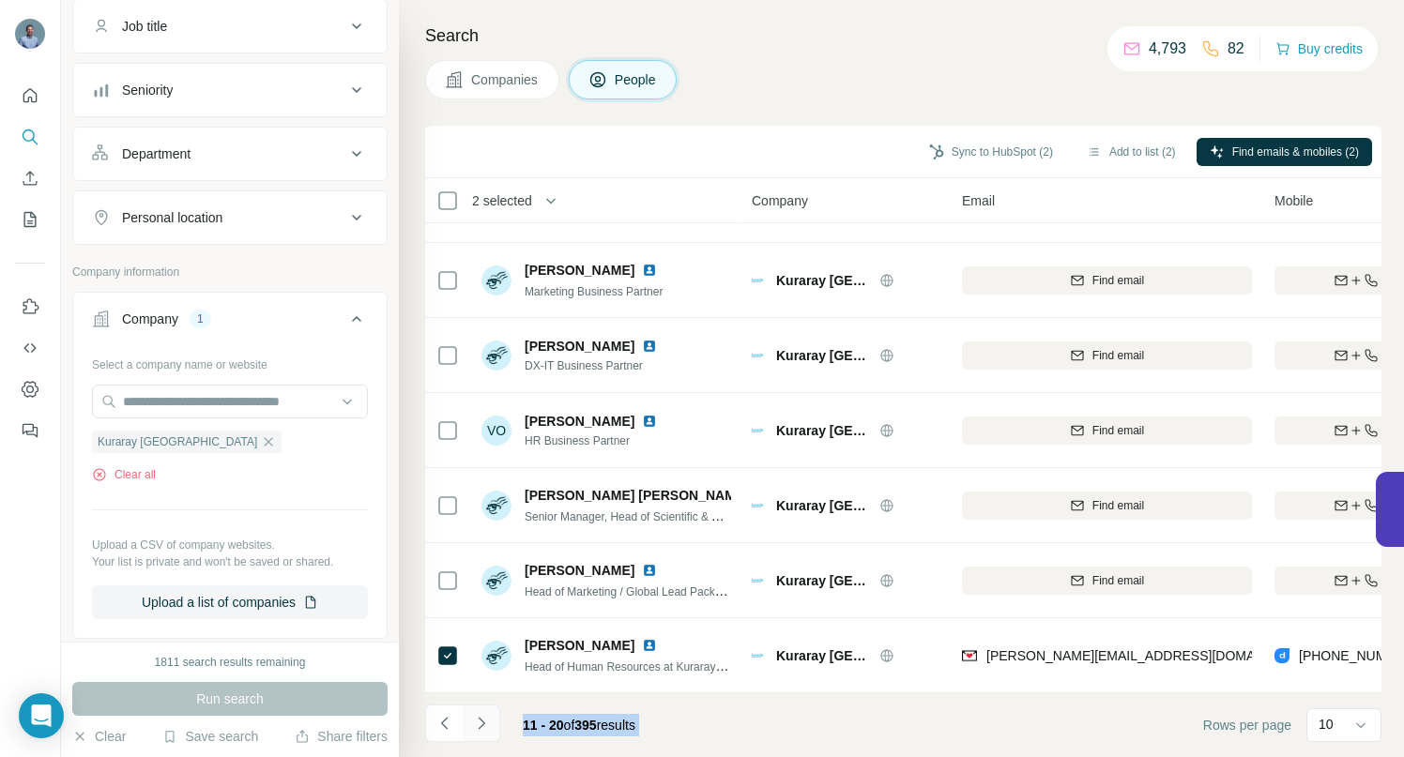
click at [483, 727] on icon "Navigate to next page" at bounding box center [481, 723] width 19 height 19
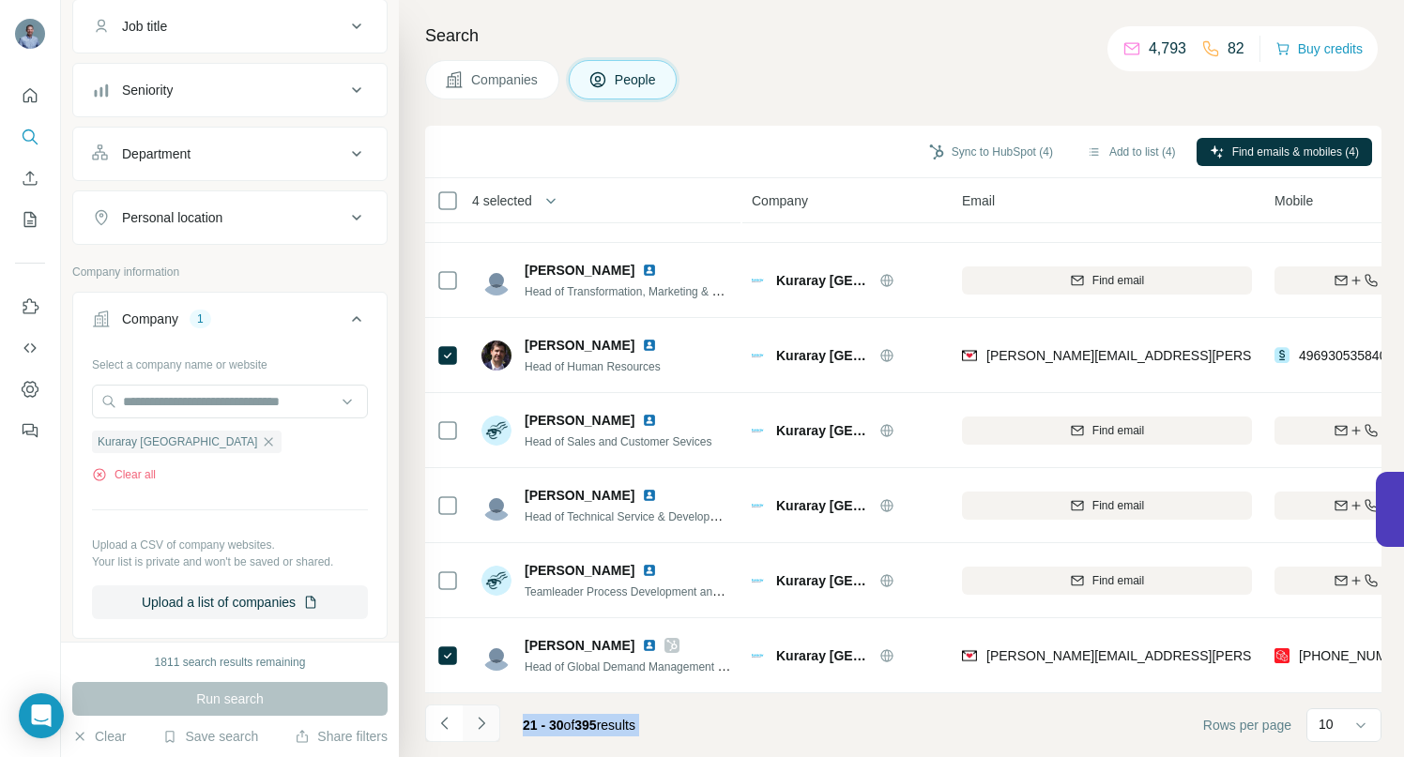
click at [486, 725] on icon "Navigate to next page" at bounding box center [481, 723] width 19 height 19
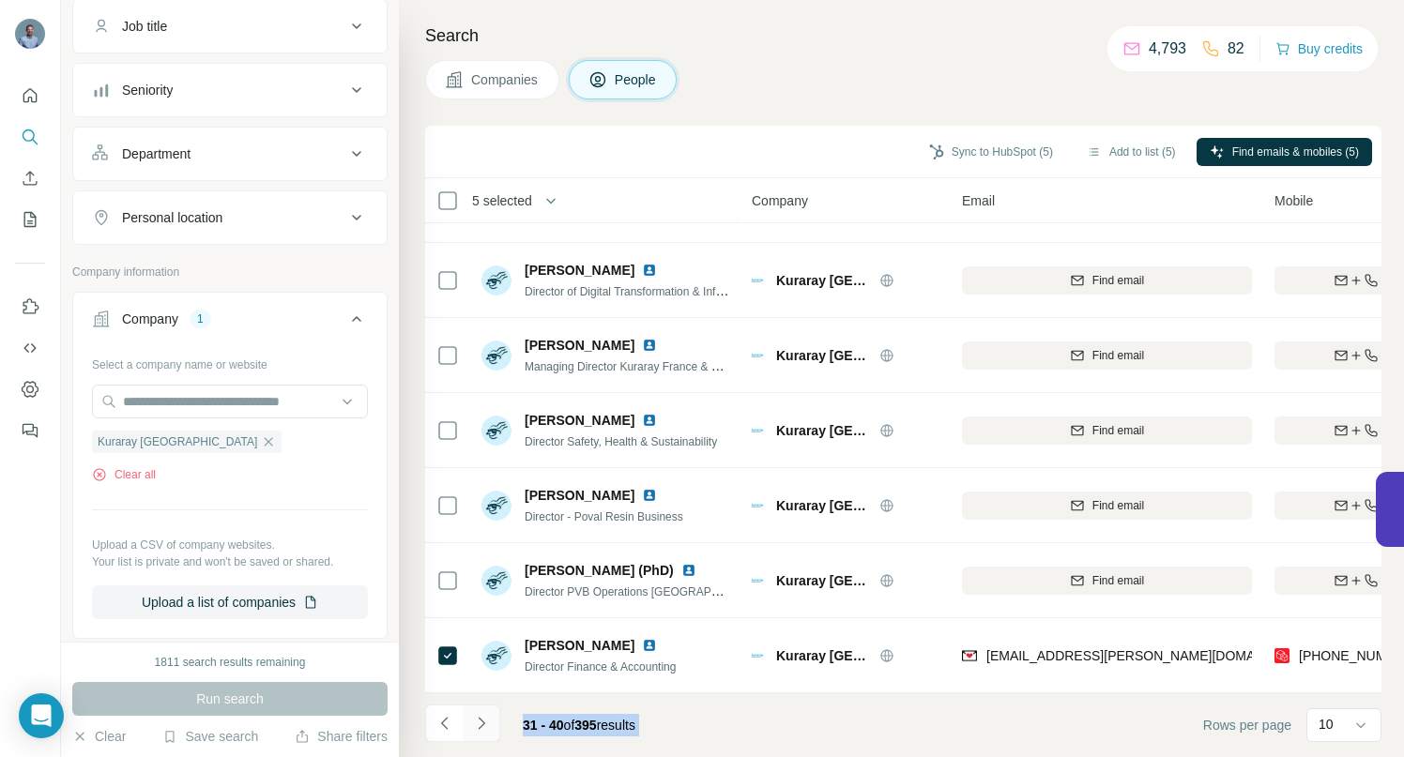
click at [483, 726] on icon "Navigate to next page" at bounding box center [481, 723] width 19 height 19
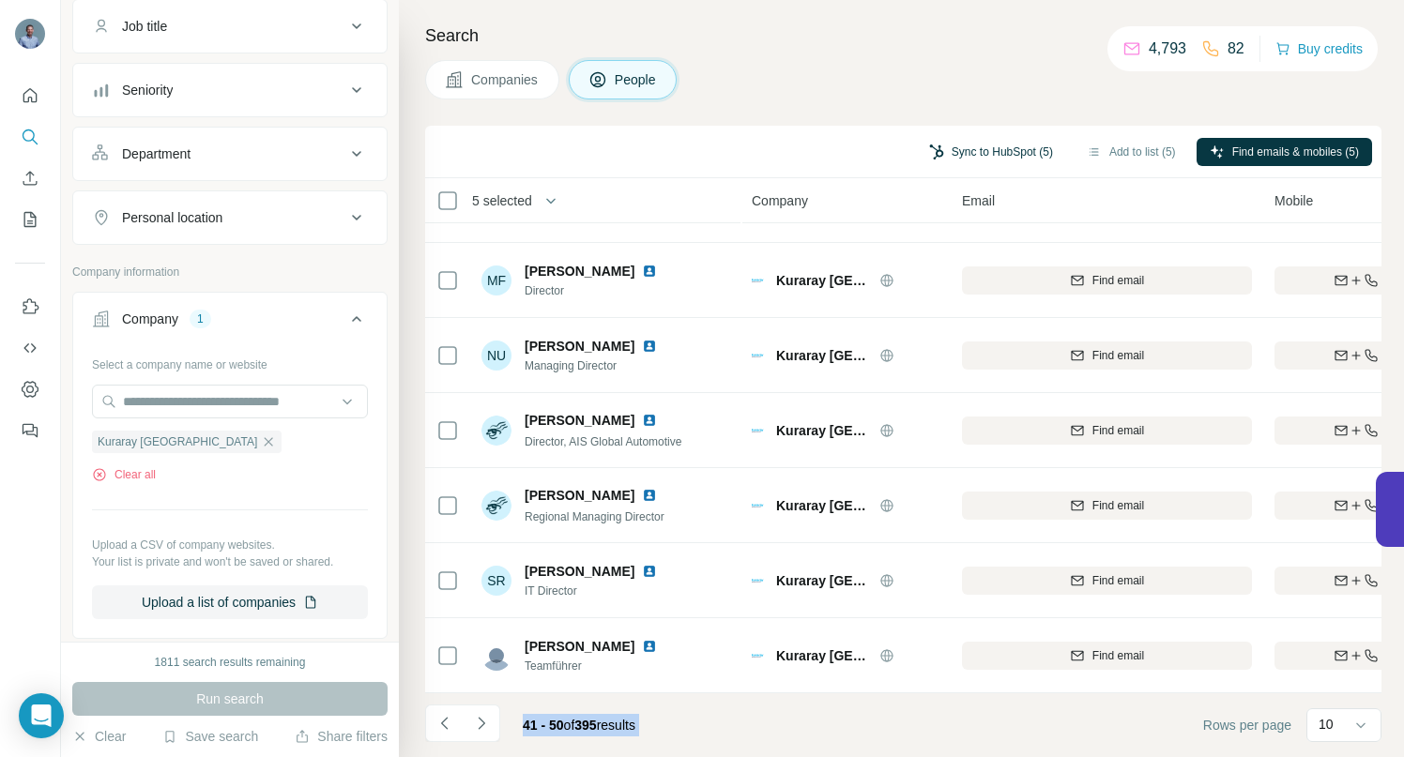
click at [986, 155] on button "Sync to HubSpot (5)" at bounding box center [991, 152] width 150 height 28
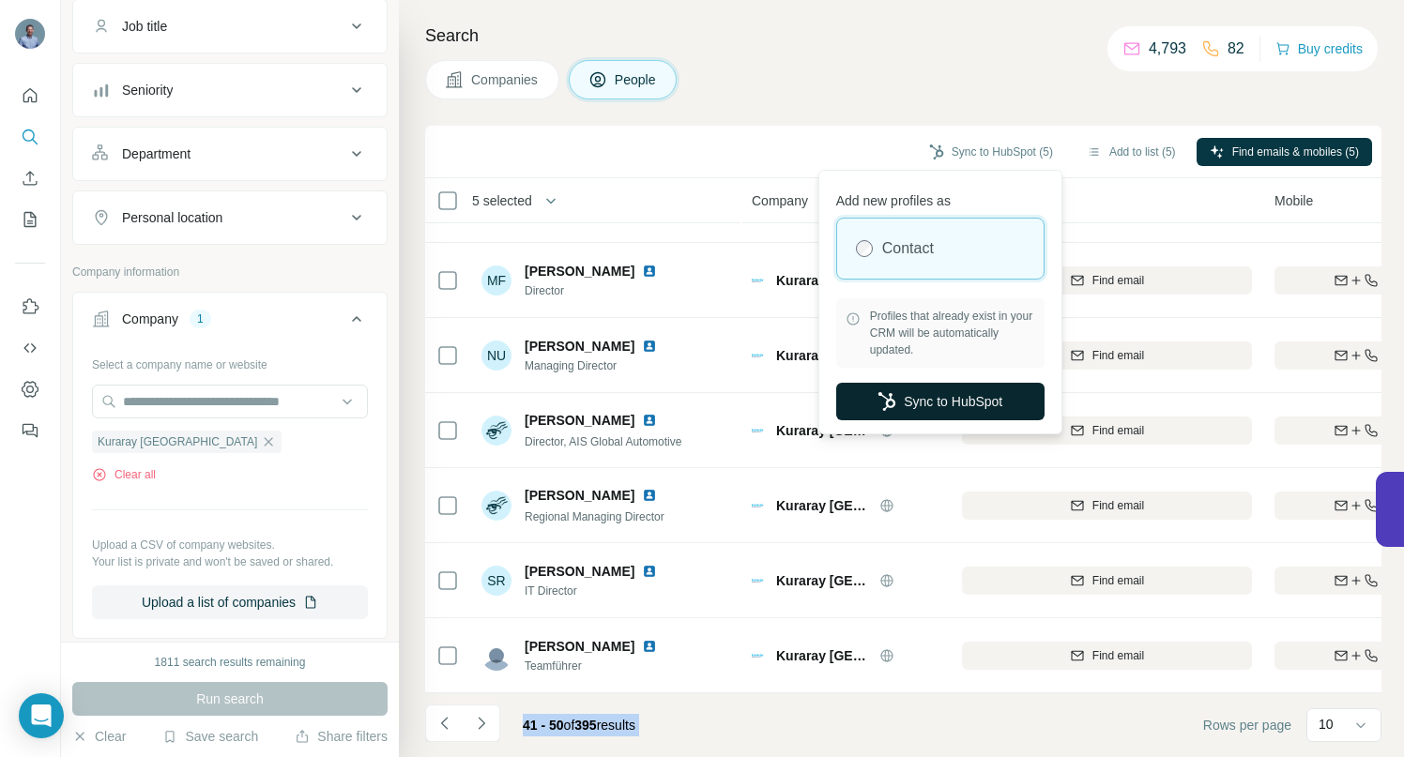
click at [923, 412] on button "Sync to HubSpot" at bounding box center [940, 402] width 208 height 38
